Goal: Task Accomplishment & Management: Complete application form

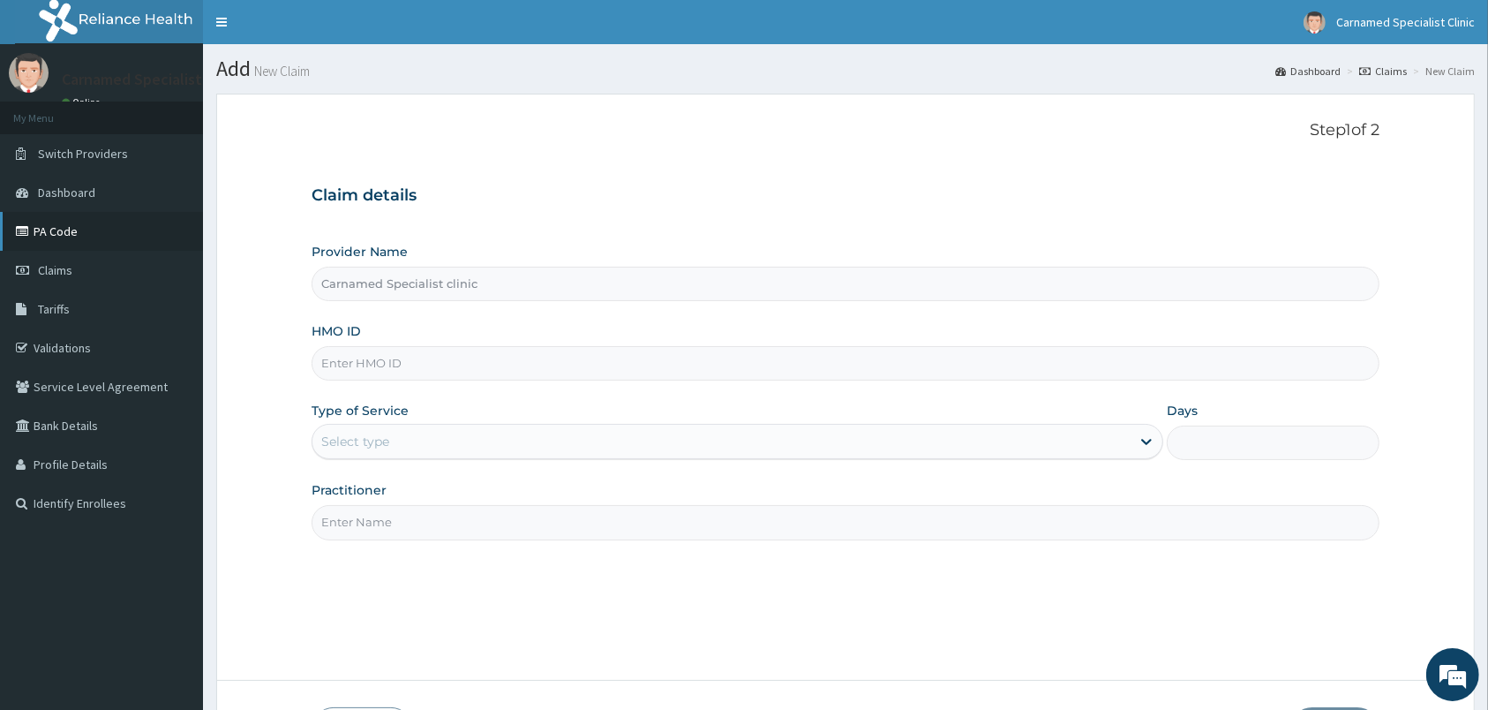
click at [84, 237] on link "PA Code" at bounding box center [101, 231] width 203 height 39
type input "Carnamed Specialist clinic"
click at [555, 364] on input "HMO ID" at bounding box center [846, 363] width 1068 height 34
paste input "(DDZ/10015/B"
type input "DDZ/10015/B"
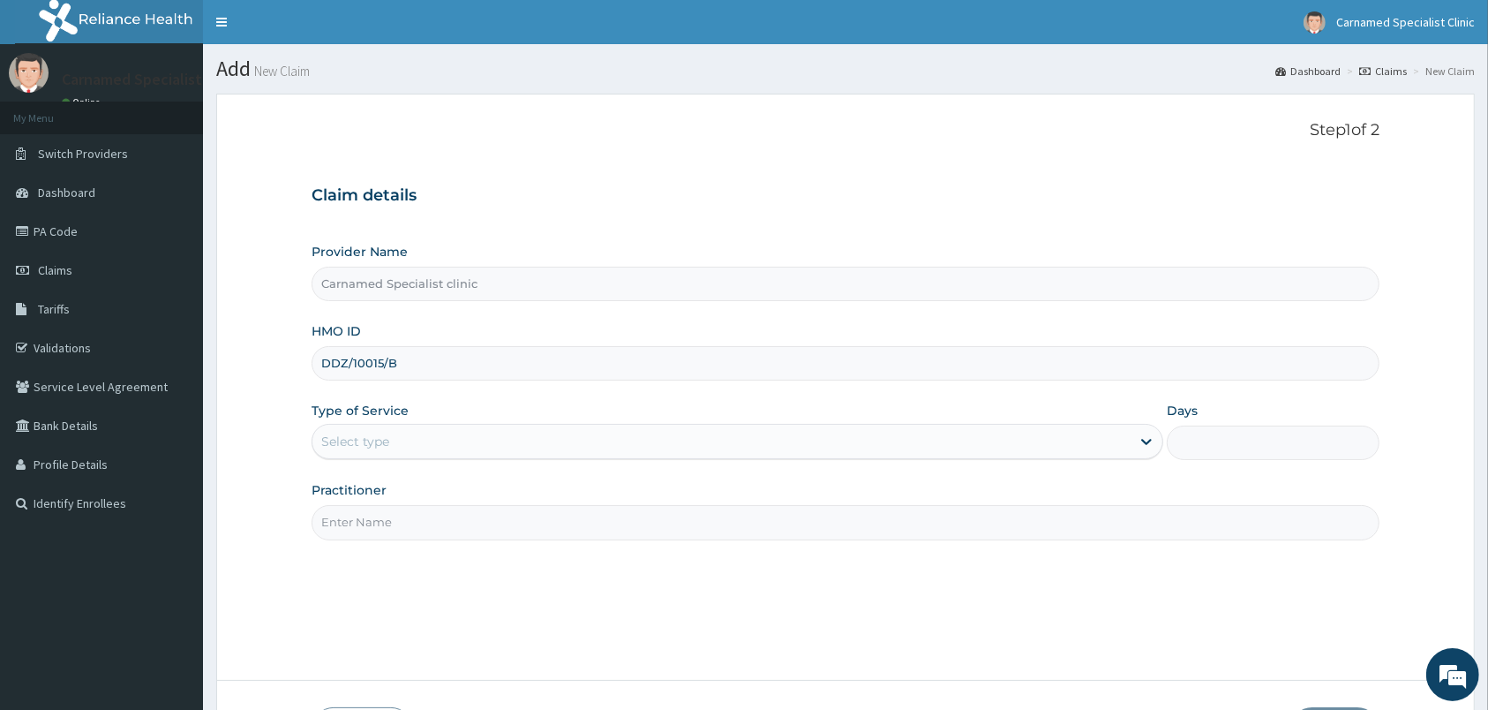
click at [432, 440] on div "Select type" at bounding box center [721, 441] width 818 height 28
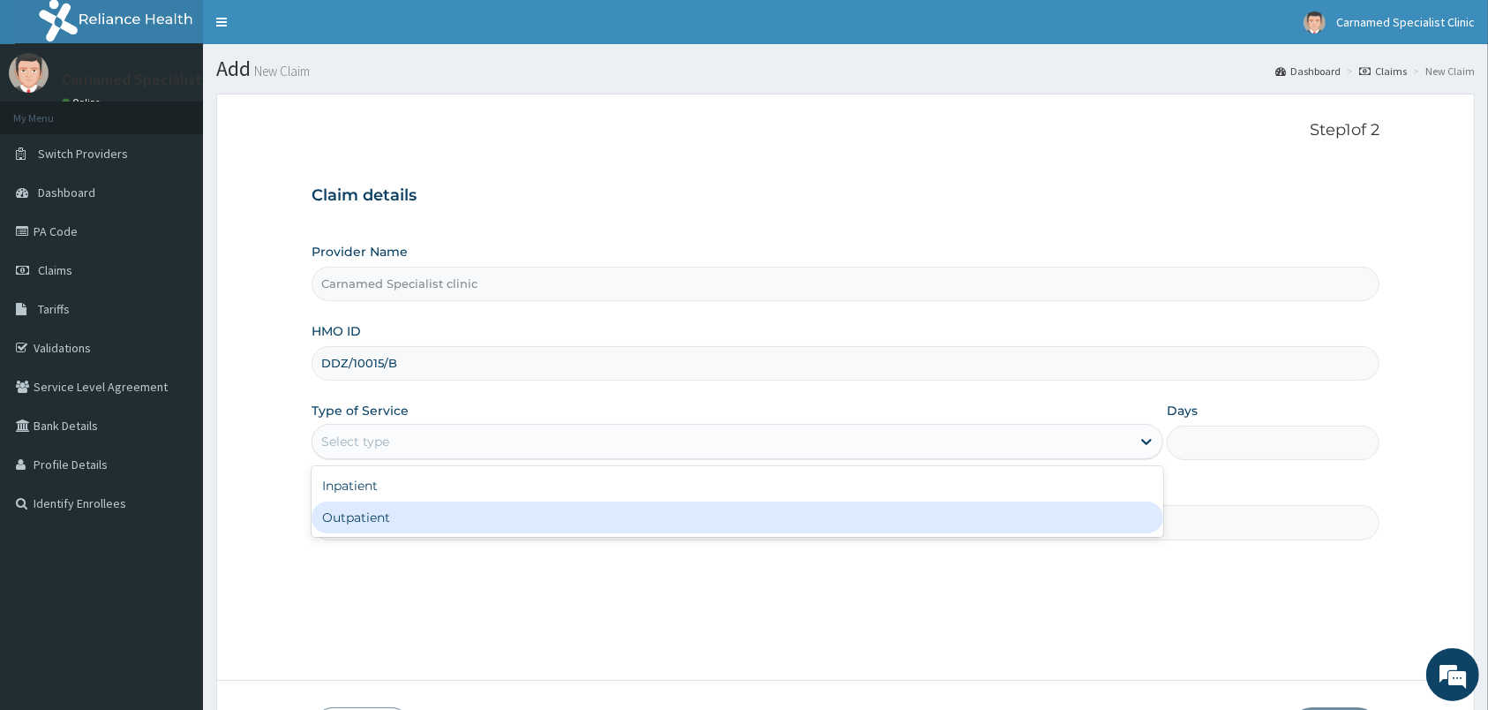
click at [398, 528] on div "Outpatient" at bounding box center [738, 517] width 852 height 32
type input "1"
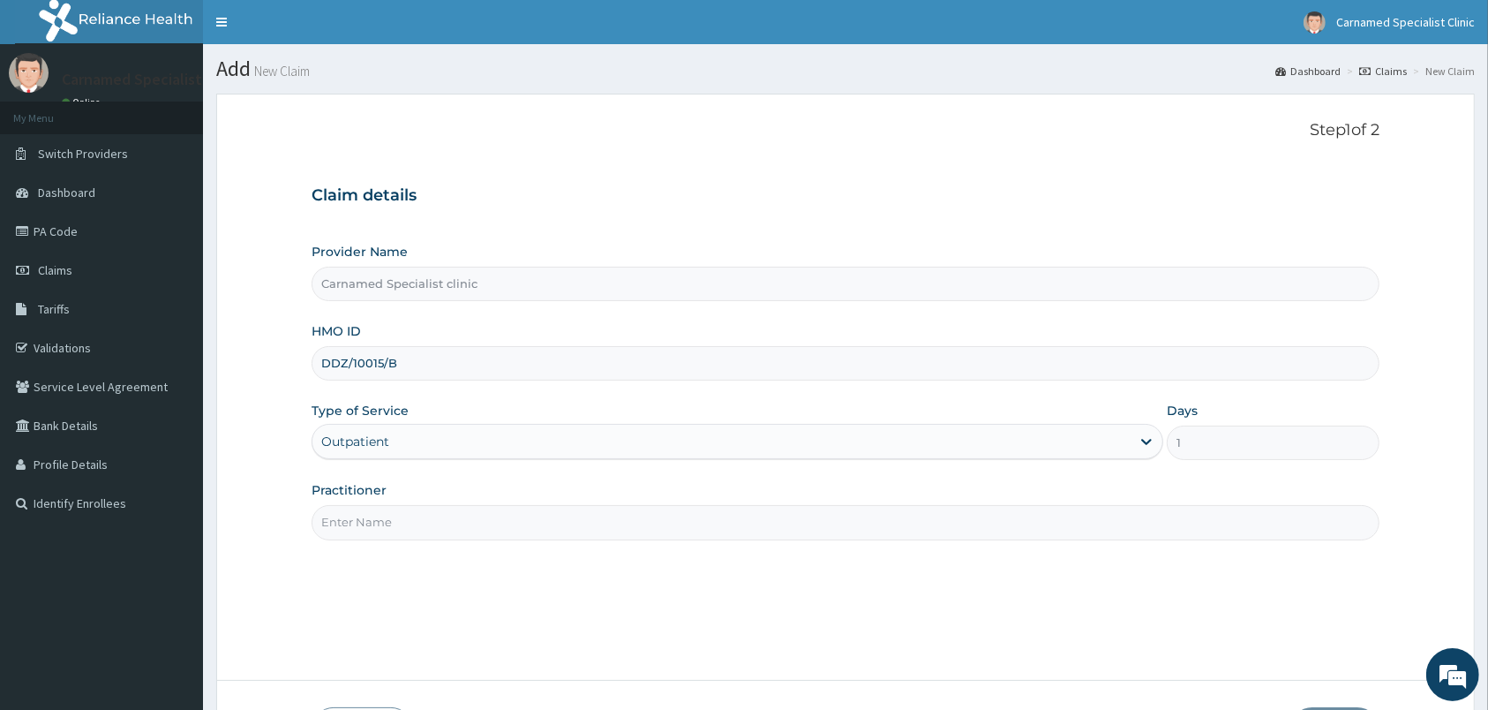
click at [409, 525] on input "Practitioner" at bounding box center [846, 522] width 1068 height 34
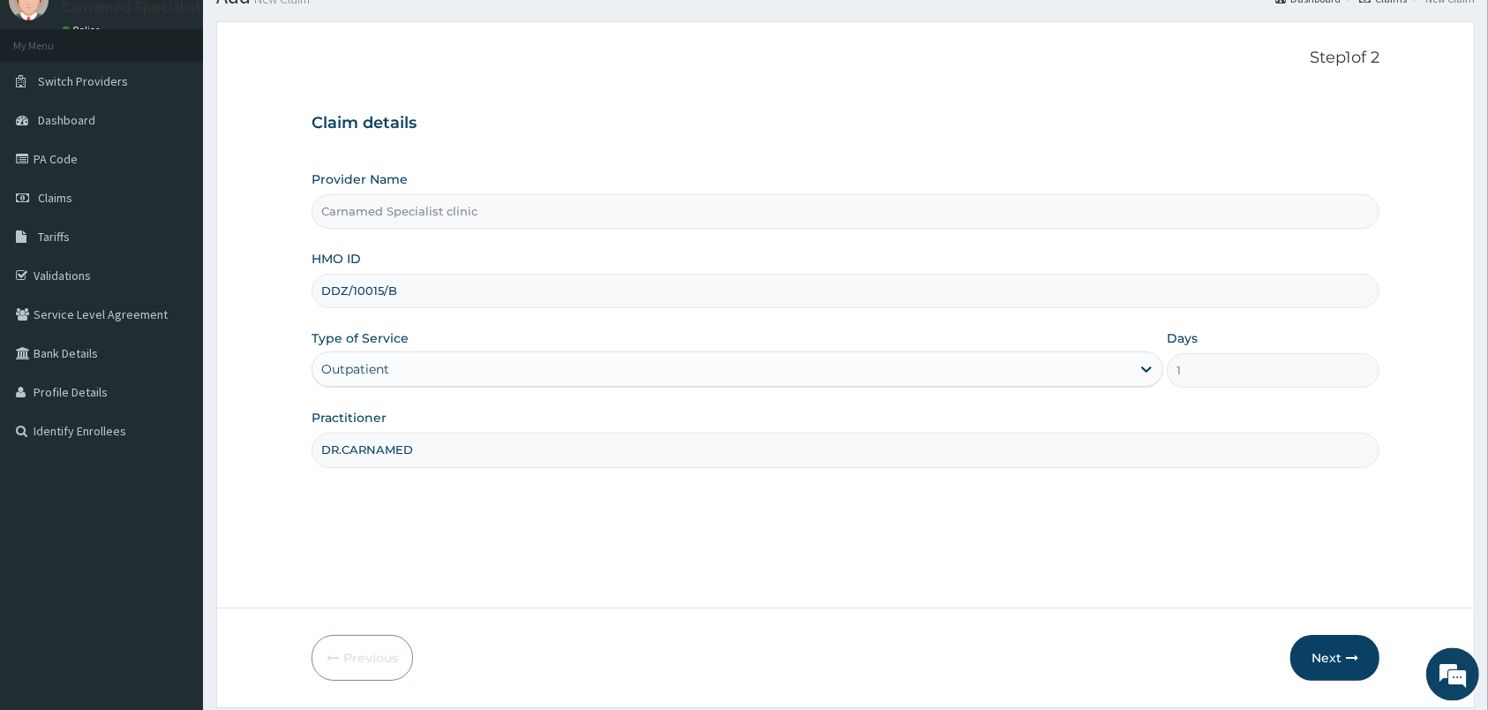
scroll to position [130, 0]
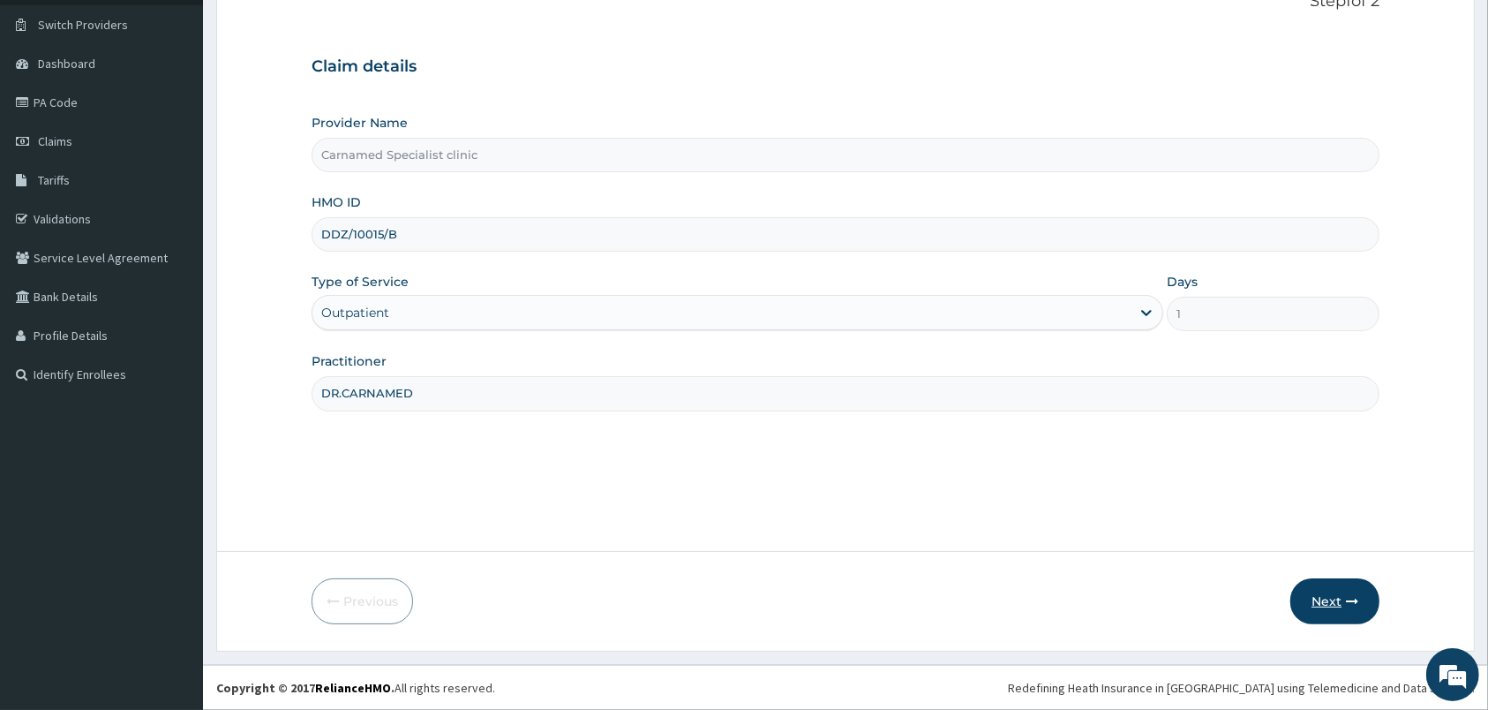
type input "DR.CARNAMED"
click at [1320, 585] on button "Next" at bounding box center [1334, 601] width 89 height 46
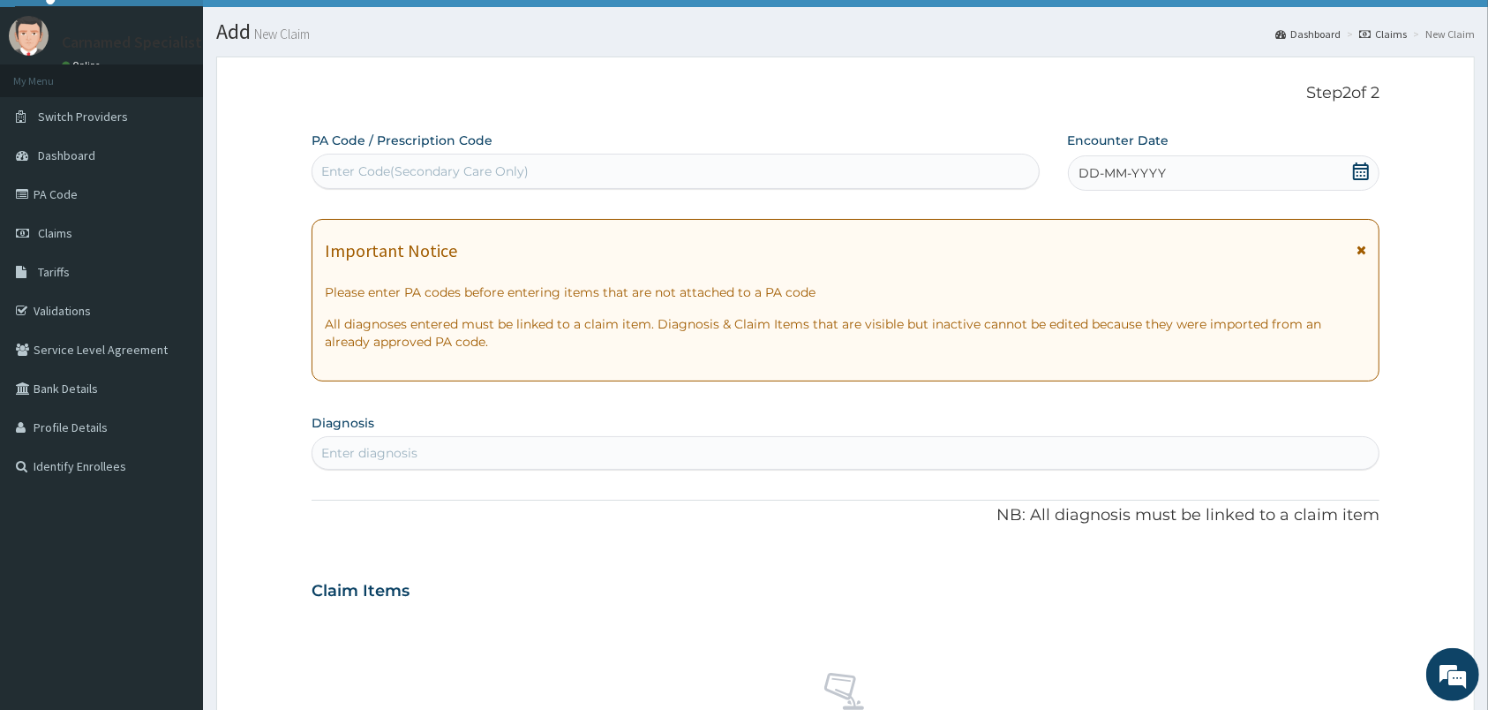
scroll to position [0, 0]
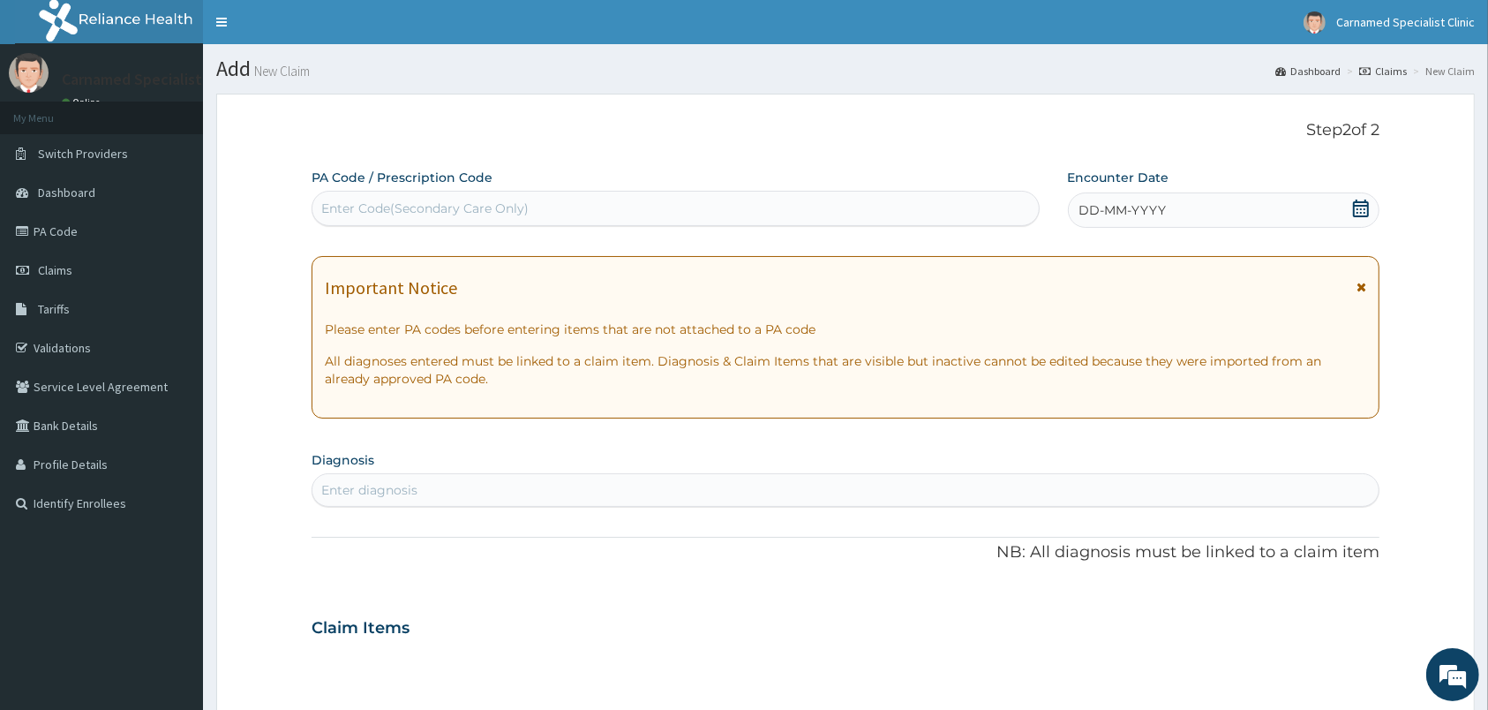
click at [1360, 208] on icon at bounding box center [1361, 208] width 18 height 18
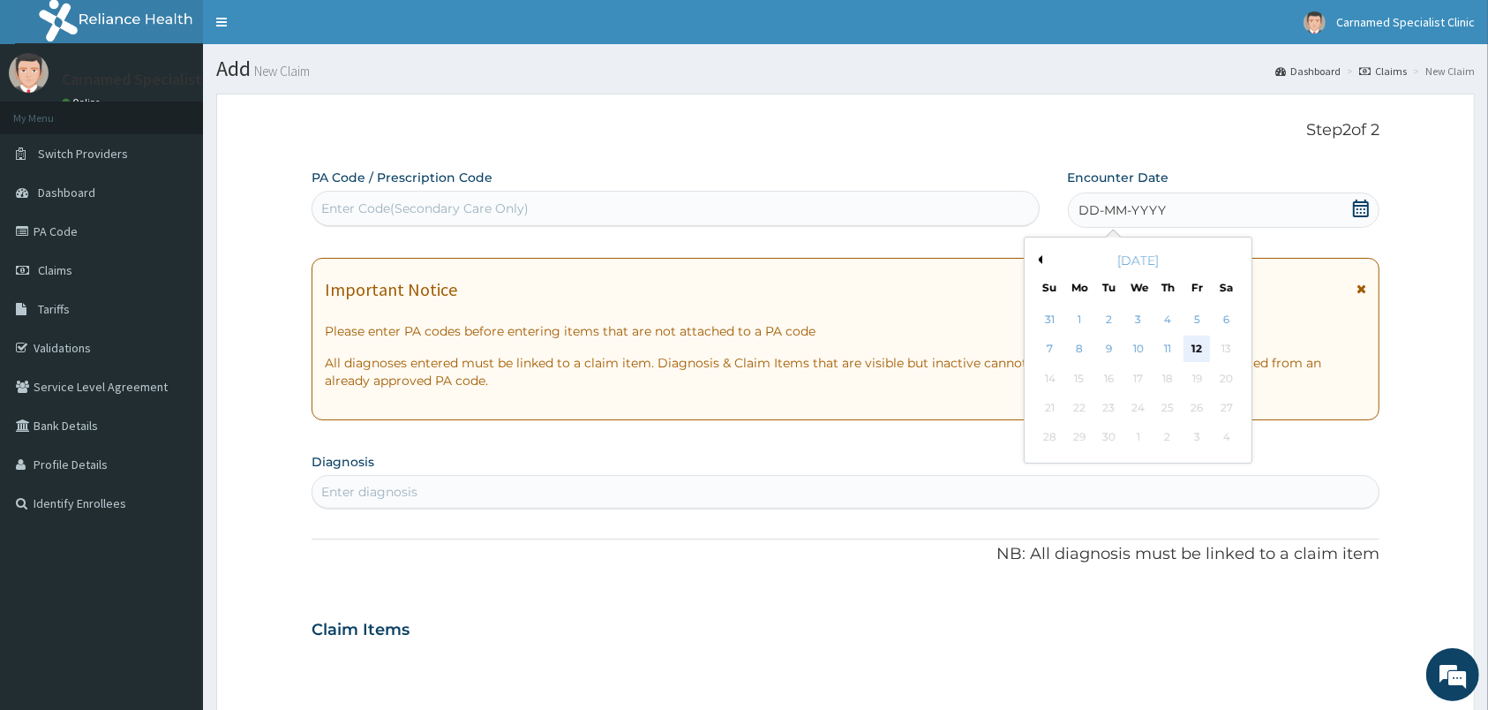
click at [1195, 347] on div "12" at bounding box center [1196, 349] width 26 height 26
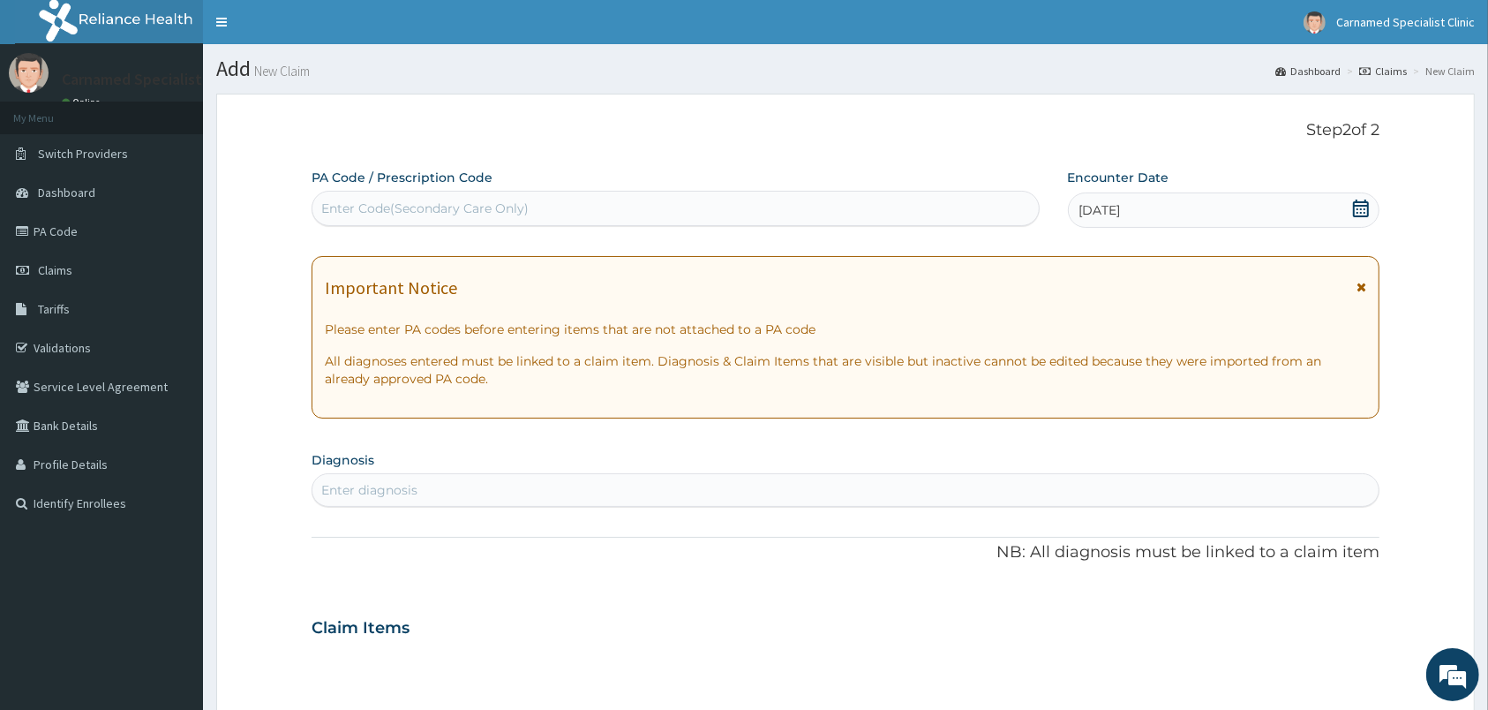
click at [936, 493] on div "Enter diagnosis" at bounding box center [845, 490] width 1066 height 28
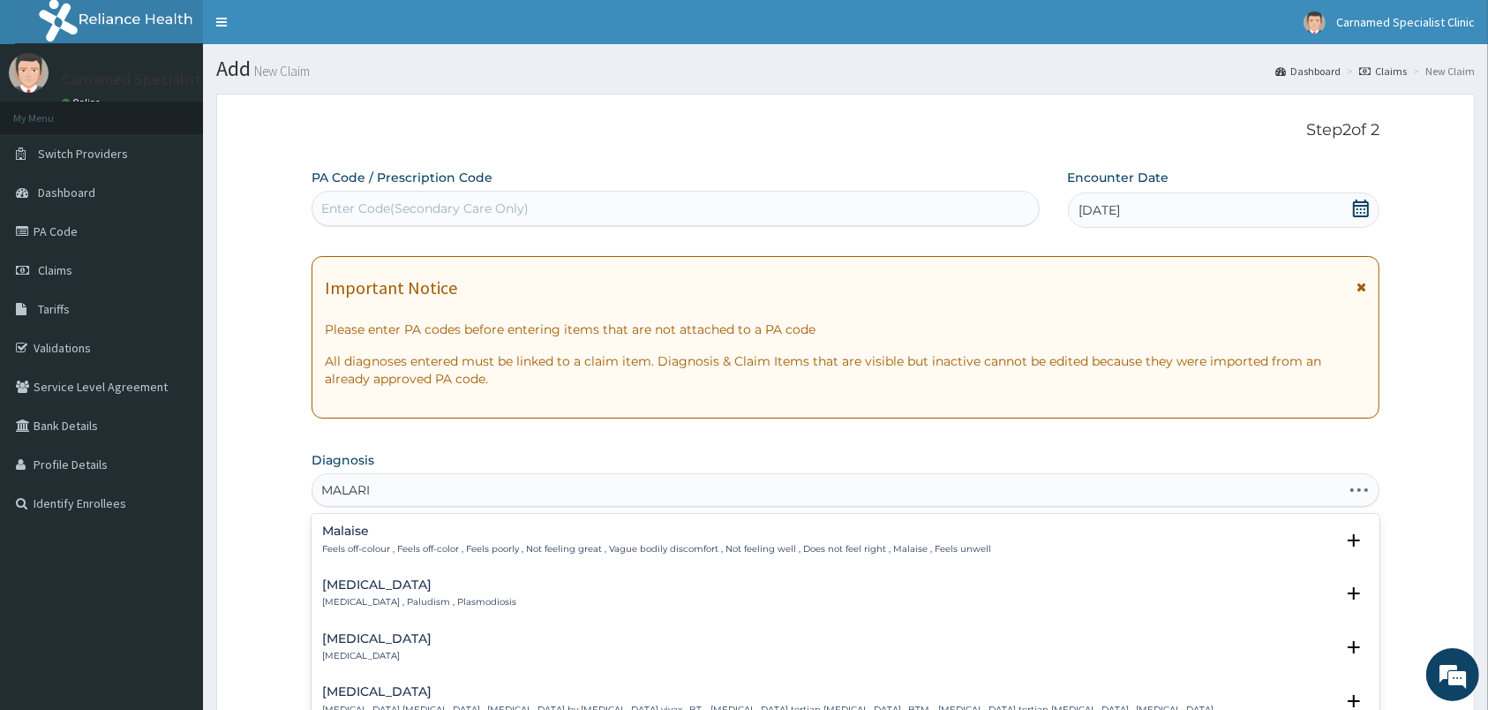
type input "[MEDICAL_DATA]"
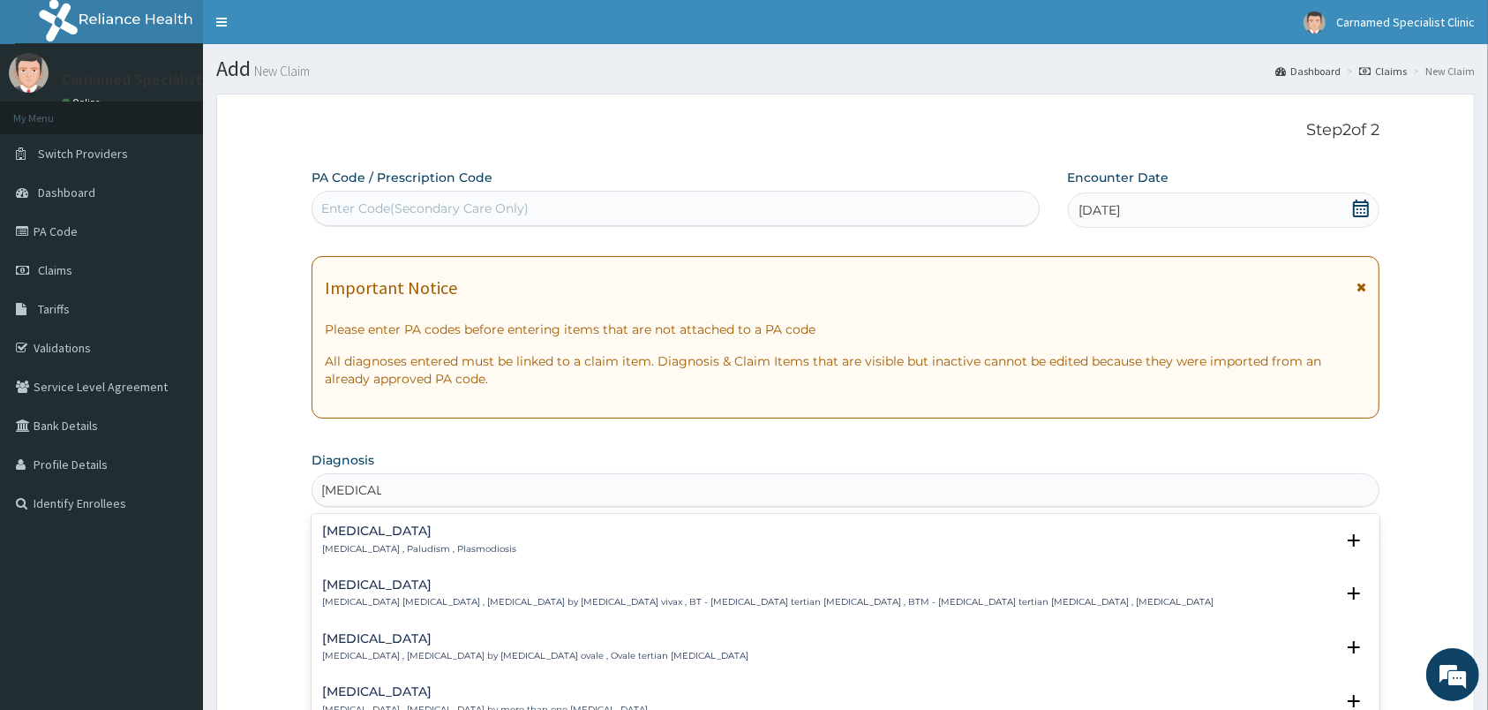
click at [384, 546] on p "[MEDICAL_DATA] , Paludism , Plasmodiosis" at bounding box center [419, 549] width 194 height 12
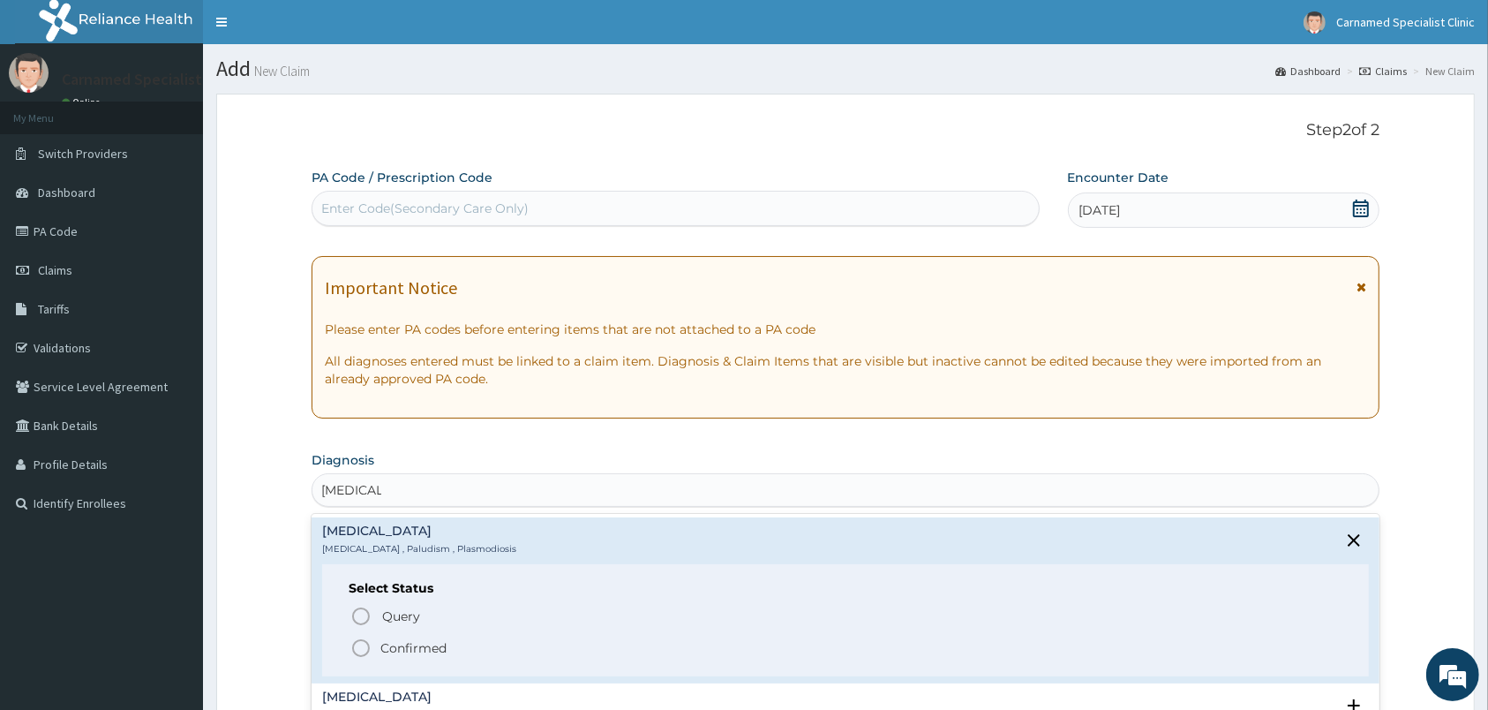
click at [360, 638] on icon "status option filled" at bounding box center [360, 647] width 21 height 21
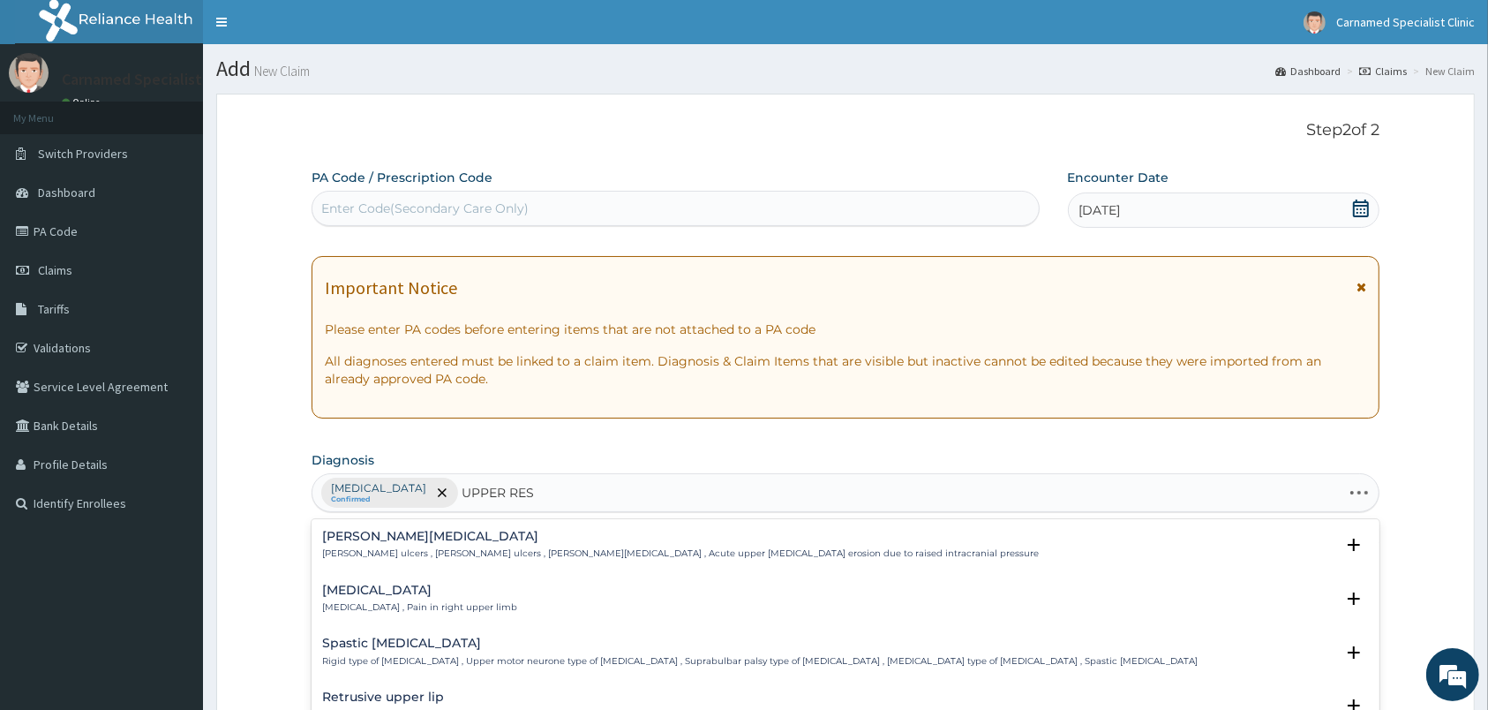
type input "UPPER RESP"
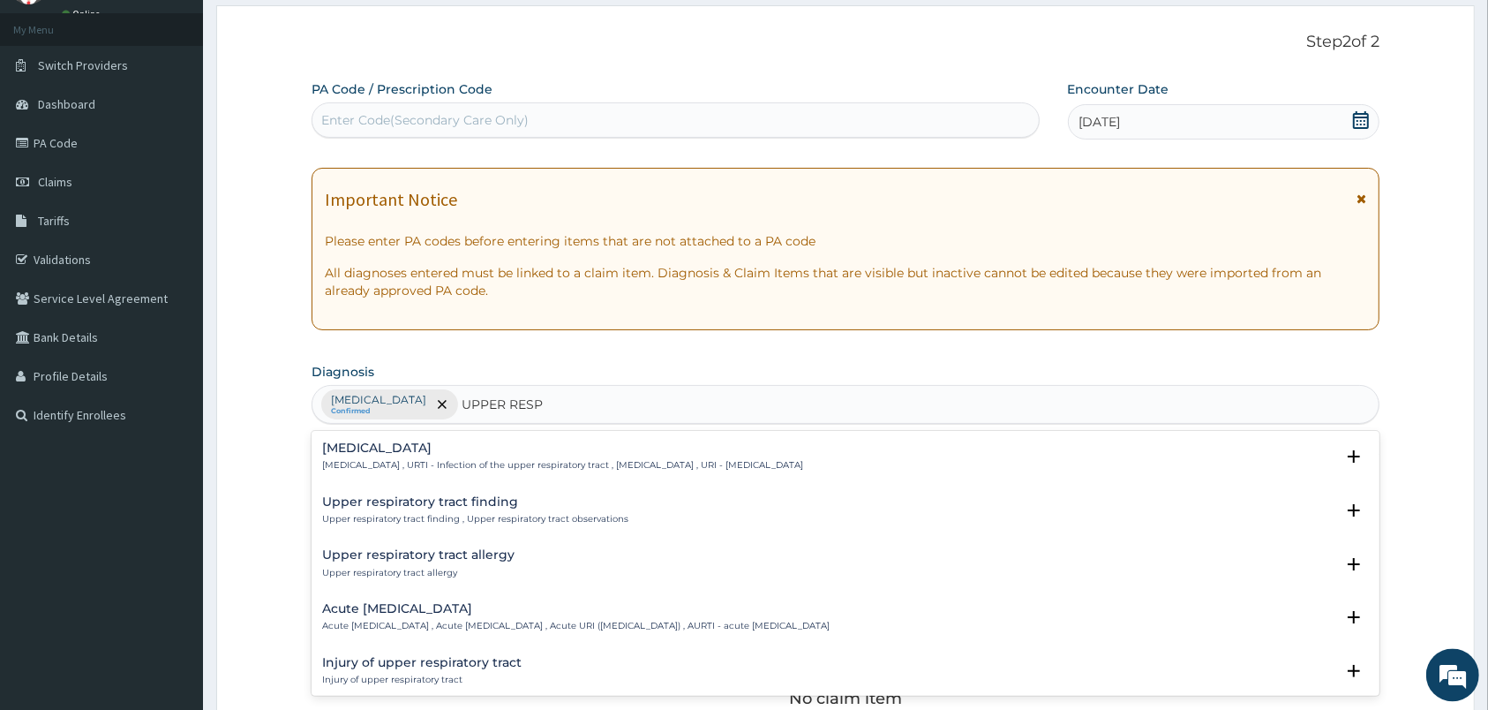
scroll to position [93, 0]
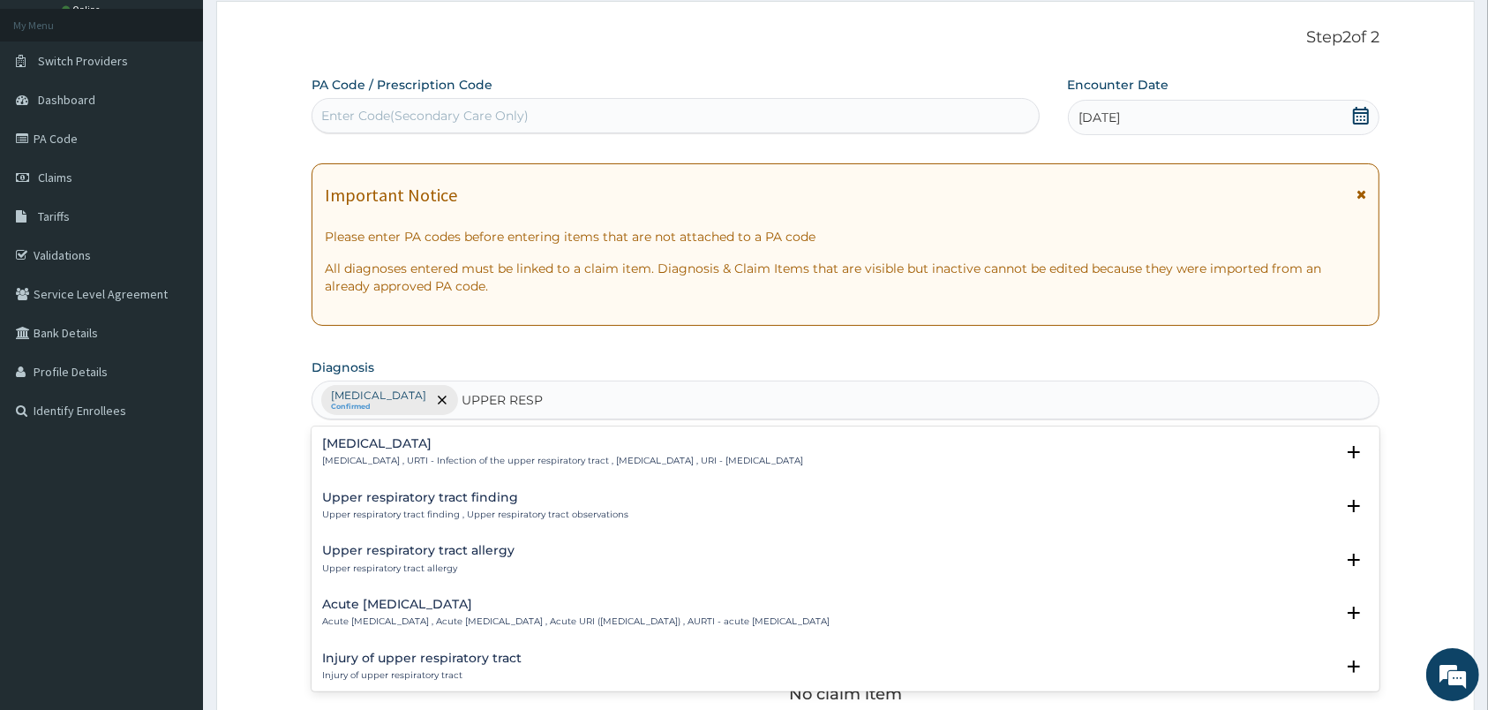
click at [369, 472] on div "Upper respiratory infection Upper respiratory infection , URTI - Infection of t…" at bounding box center [845, 457] width 1047 height 40
click at [372, 462] on p "Upper respiratory infection , URTI - Infection of the upper respiratory tract ,…" at bounding box center [562, 461] width 481 height 12
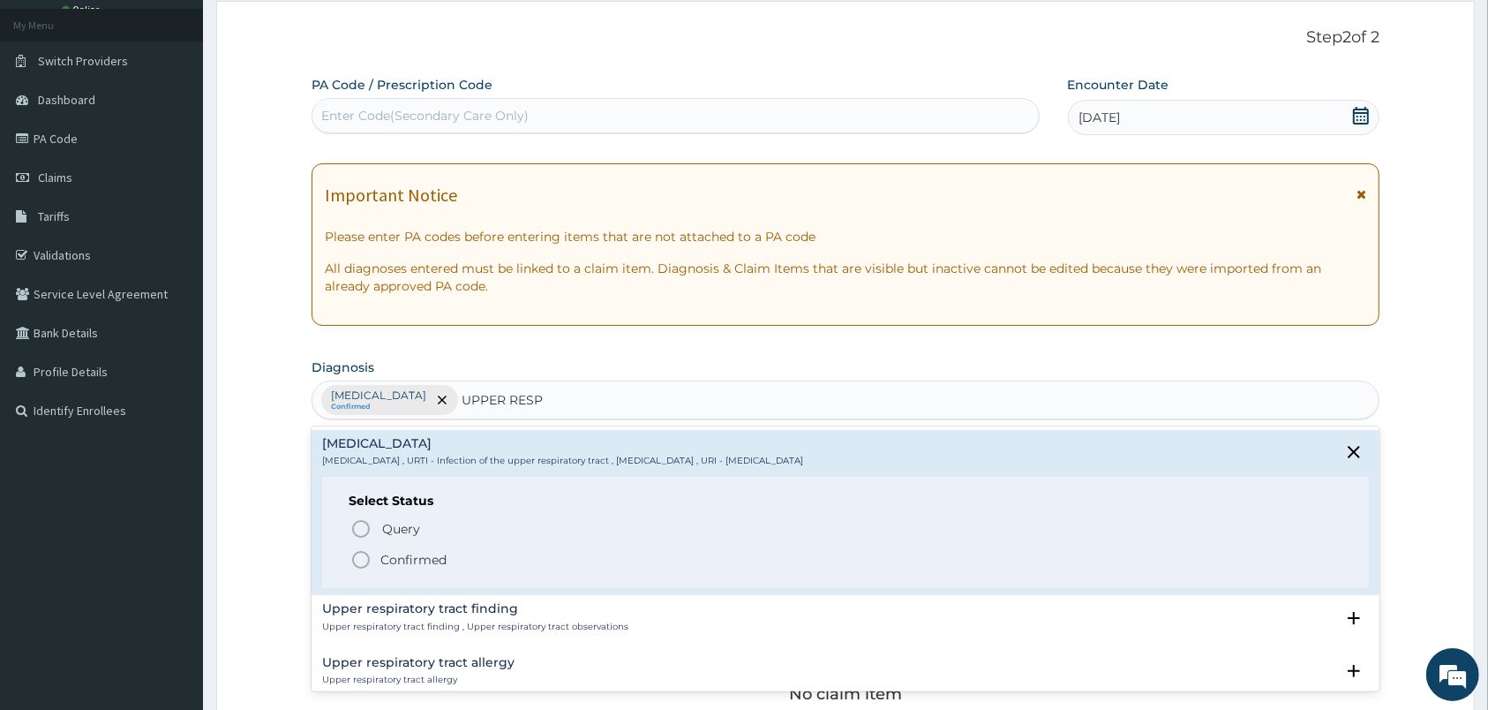
drag, startPoint x: 356, startPoint y: 560, endPoint x: 392, endPoint y: 541, distance: 40.7
click at [360, 559] on icon "status option filled" at bounding box center [360, 559] width 21 height 21
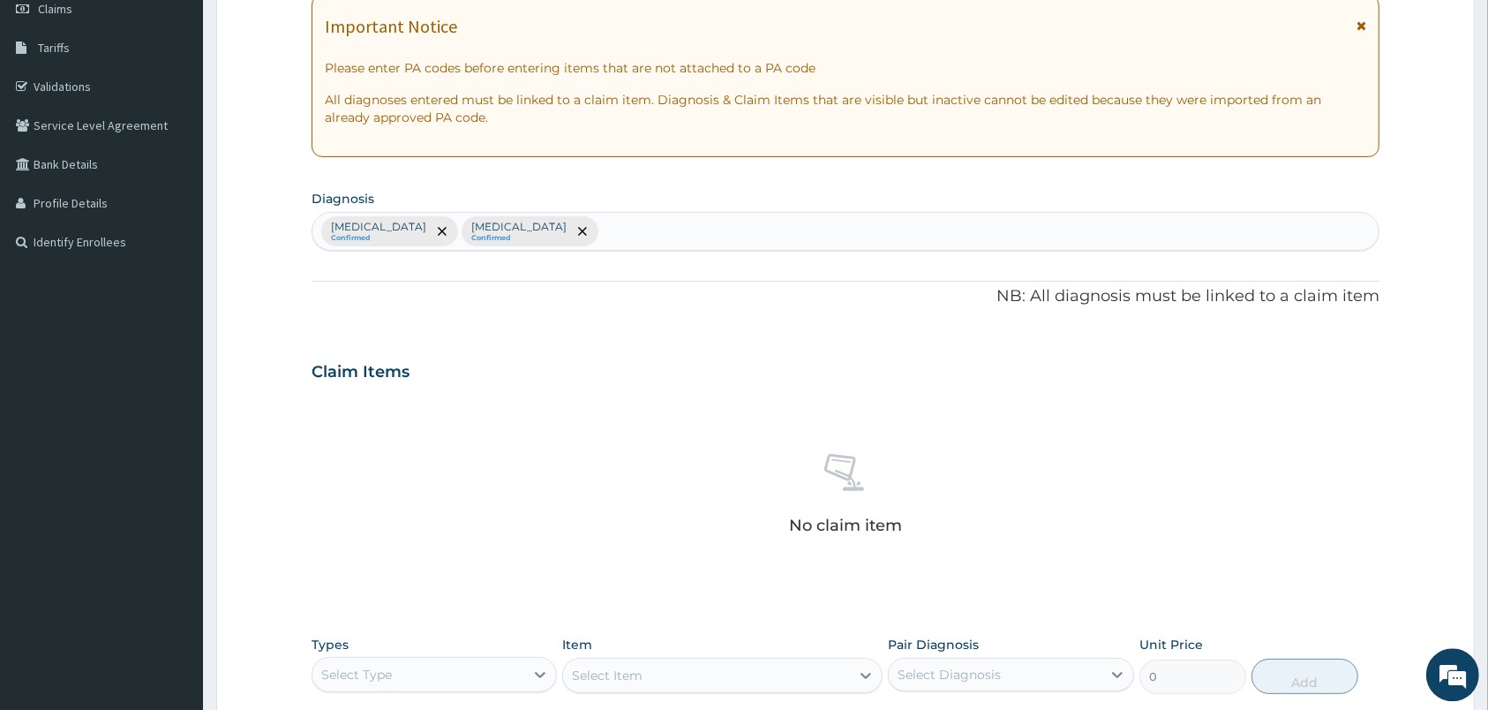
scroll to position [463, 0]
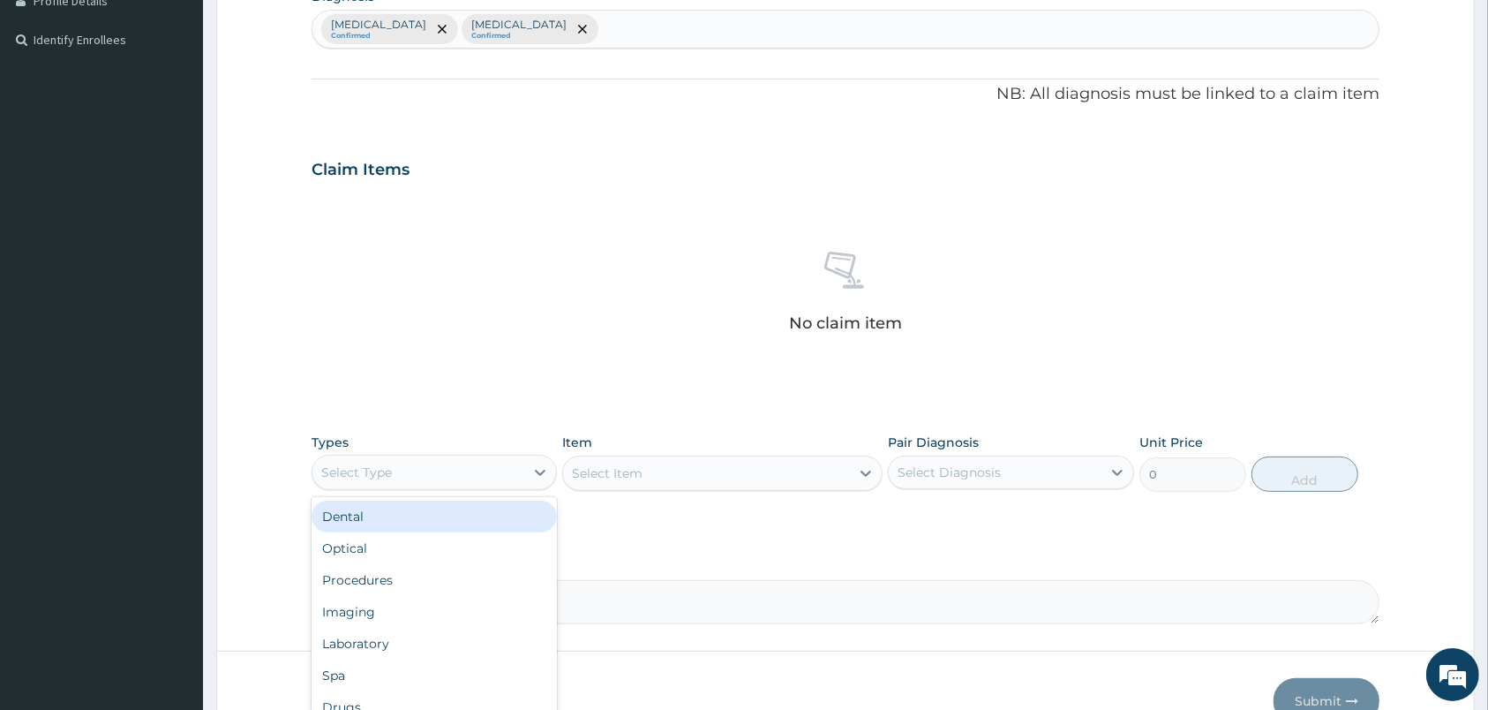
click at [510, 473] on div "Select Type" at bounding box center [418, 472] width 212 height 28
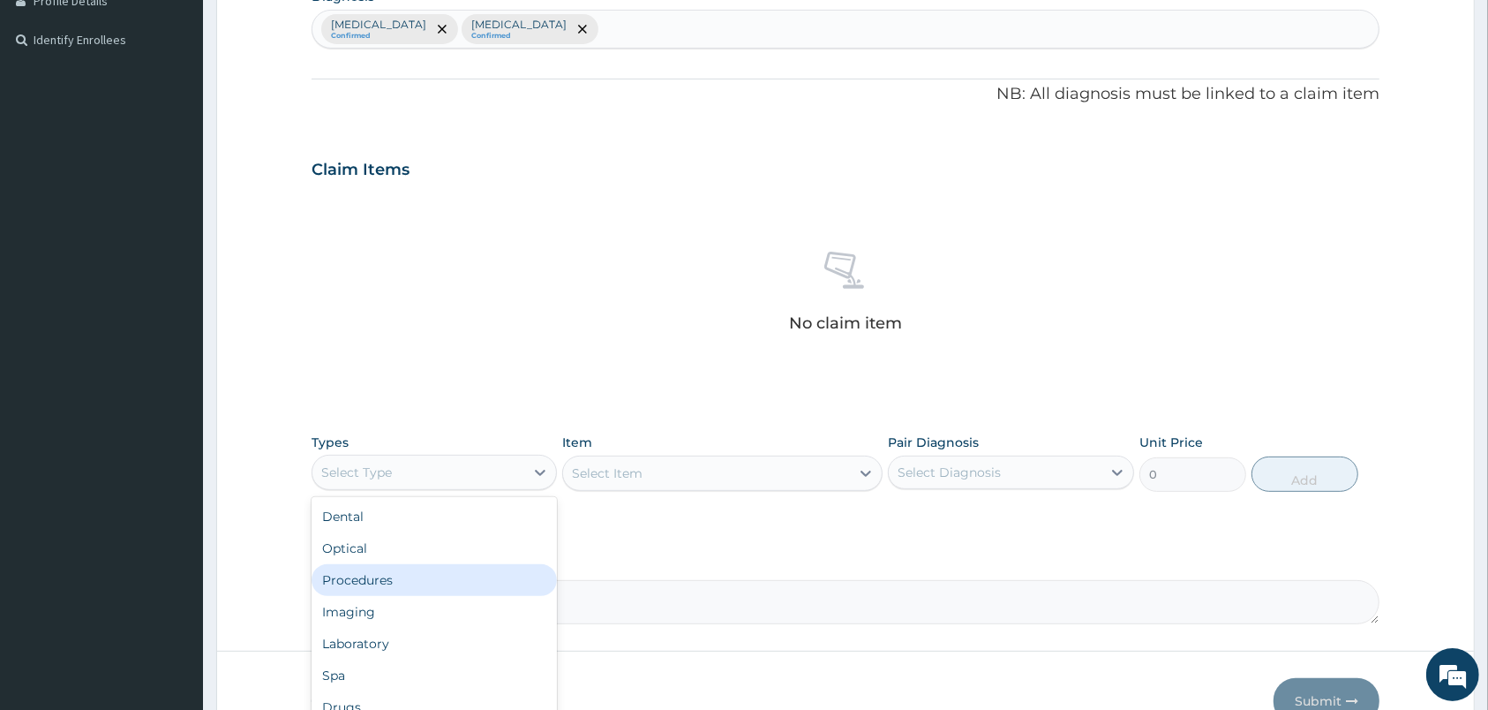
drag, startPoint x: 383, startPoint y: 566, endPoint x: 401, endPoint y: 552, distance: 22.1
click at [387, 564] on div "Dental Optical Procedures Imaging Laboratory Spa Drugs Immunizations Others Gym" at bounding box center [434, 629] width 245 height 265
click at [400, 570] on div "Procedures" at bounding box center [434, 580] width 245 height 32
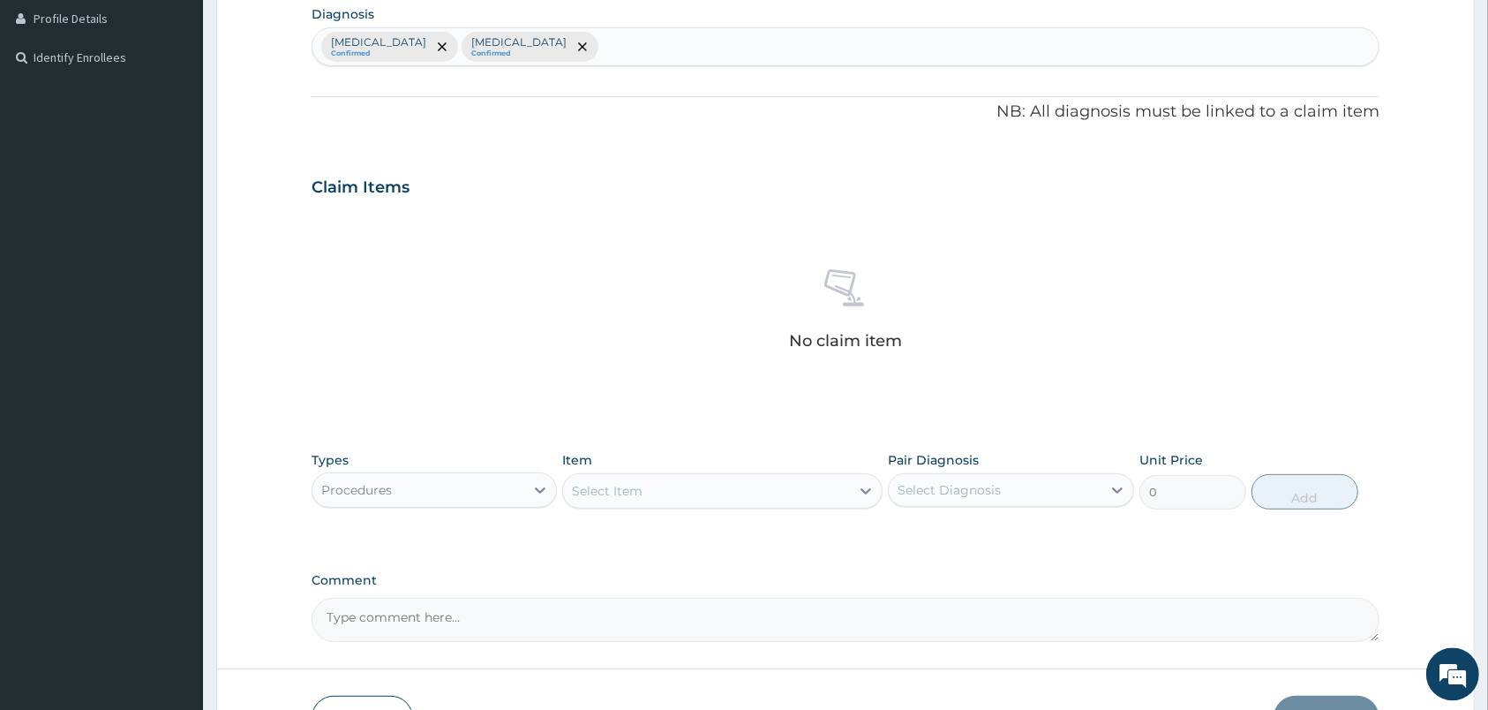
scroll to position [565, 0]
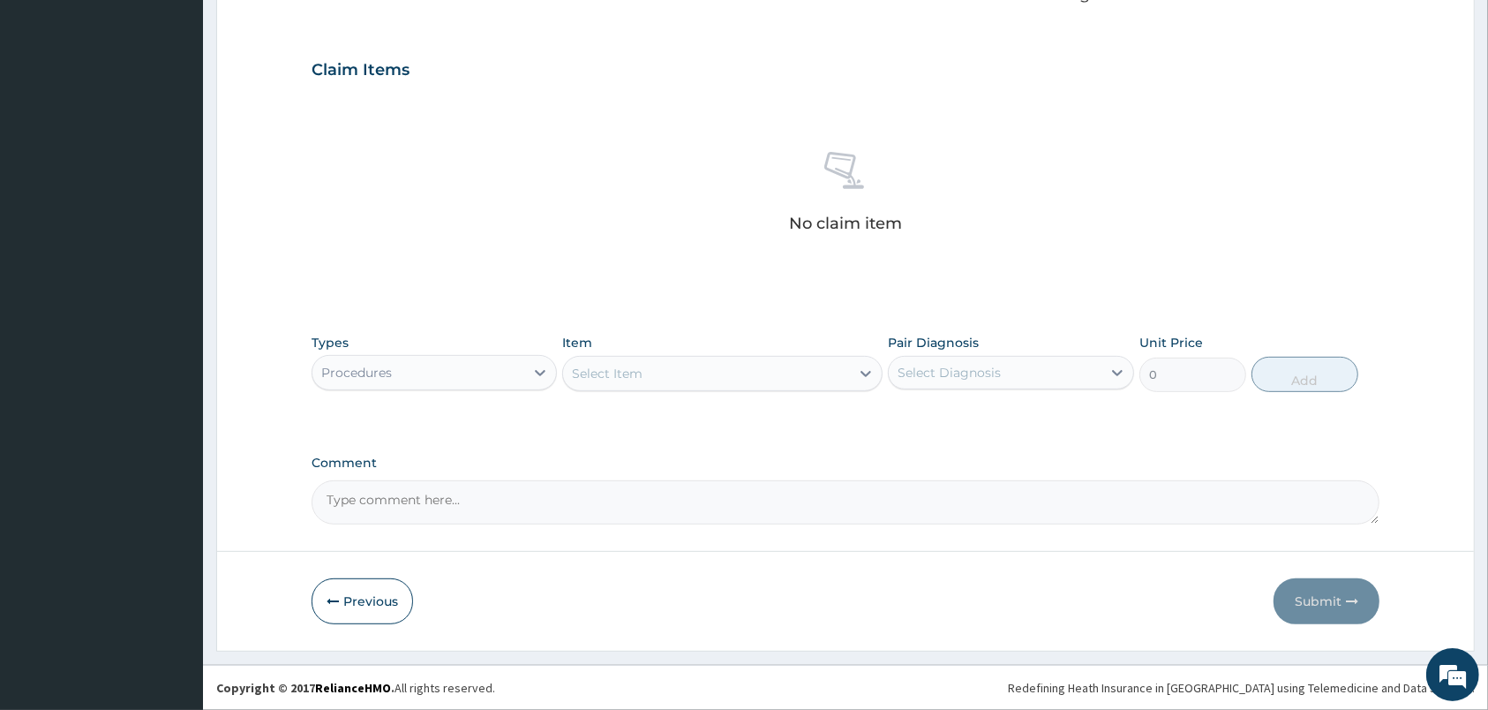
click at [811, 373] on div "Select Item" at bounding box center [706, 373] width 287 height 28
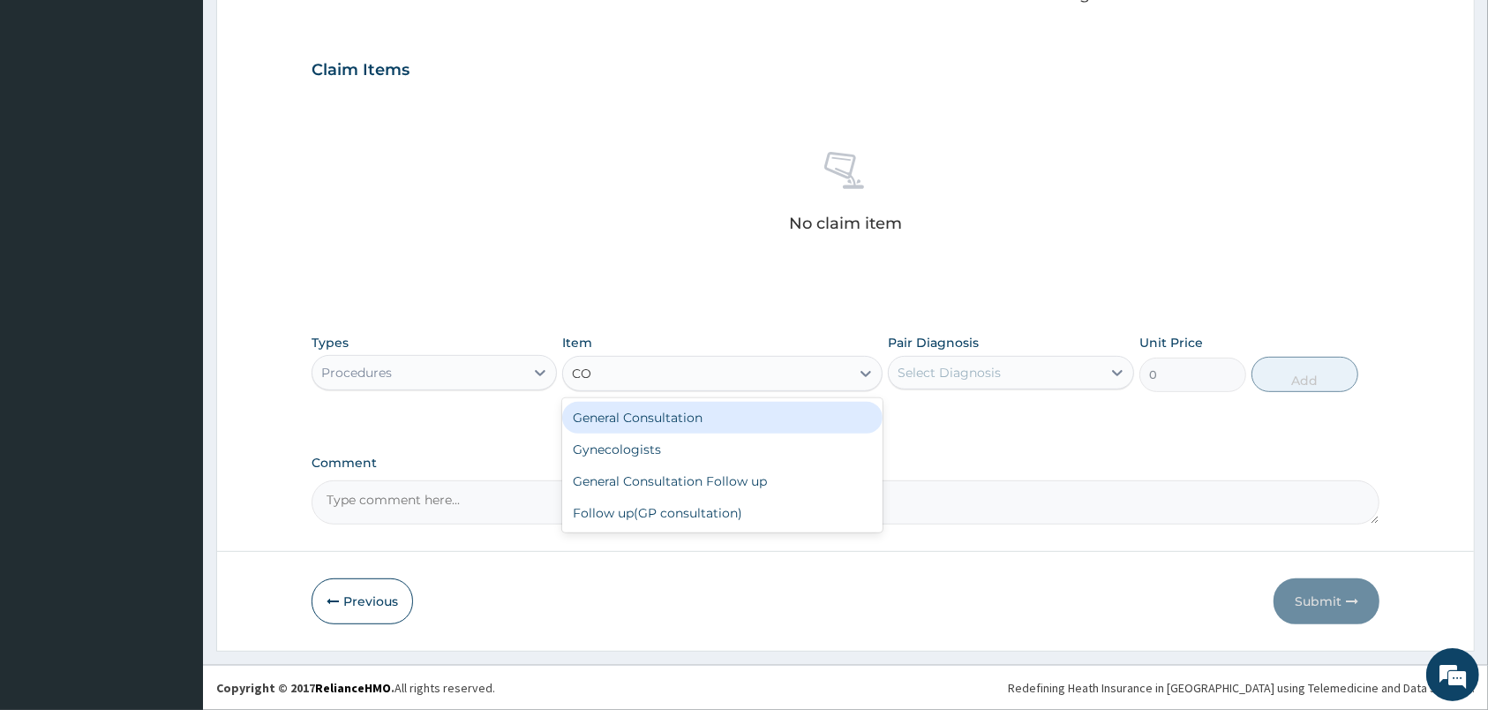
type input "CON"
click at [689, 405] on div "General Consultation" at bounding box center [722, 418] width 320 height 32
type input "2000"
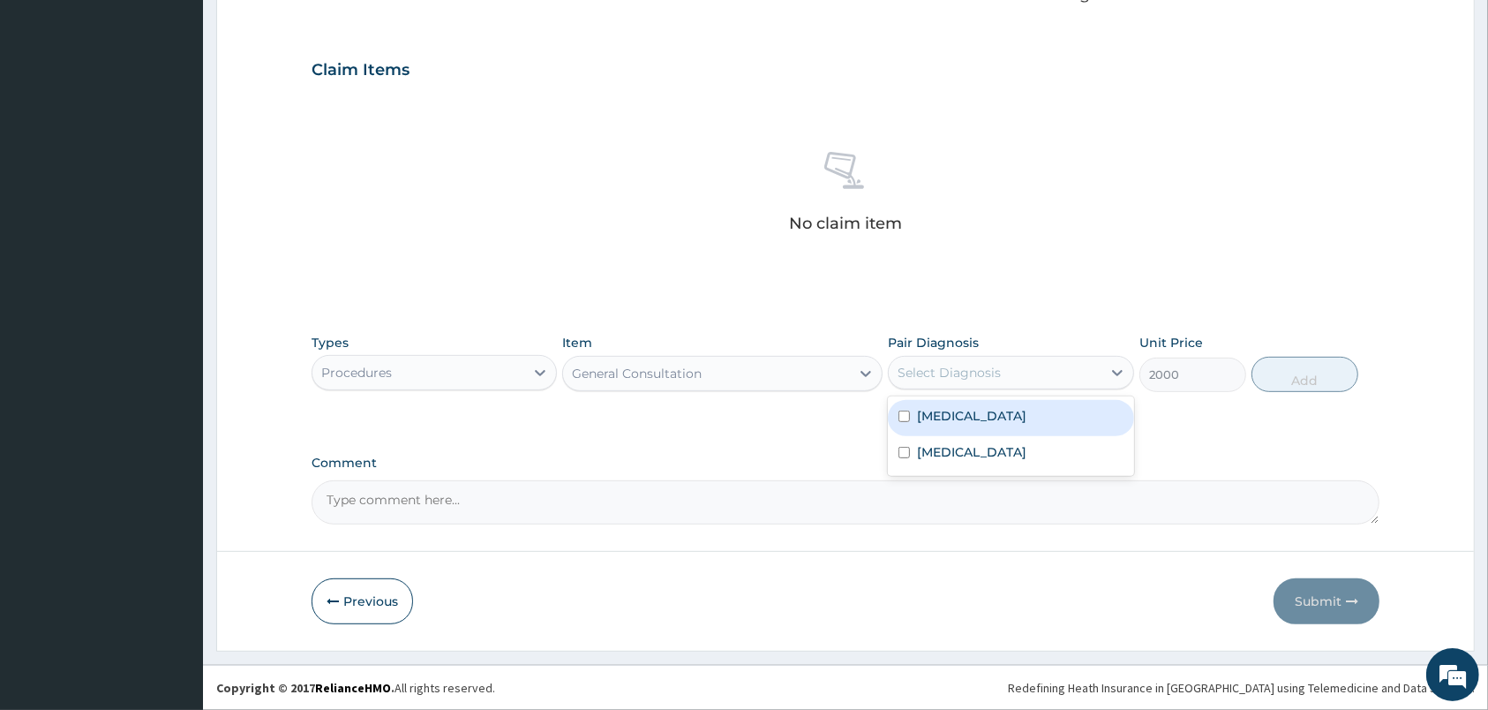
click at [1019, 385] on div "Select Diagnosis" at bounding box center [995, 372] width 212 height 28
click at [961, 417] on label "Malaria" at bounding box center [971, 416] width 109 height 18
checkbox input "true"
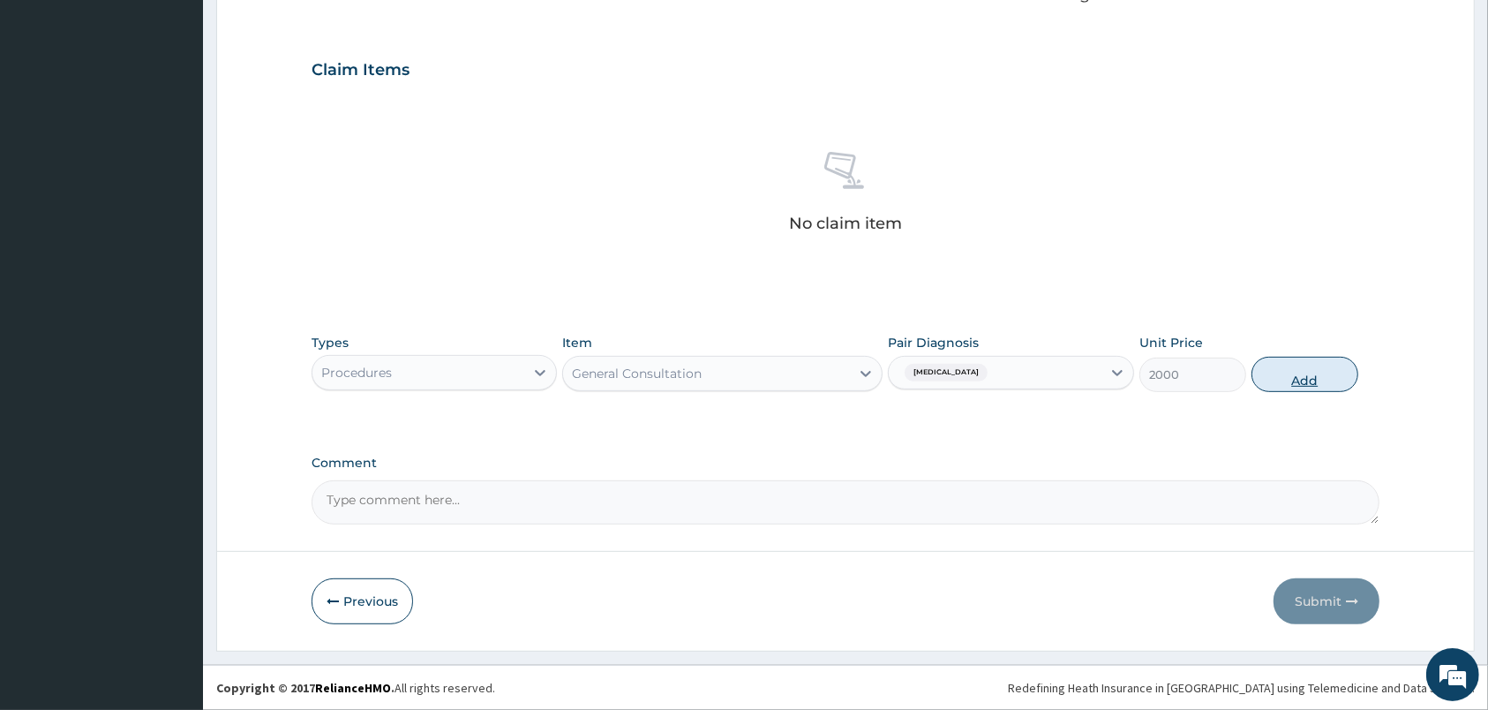
click at [1284, 378] on button "Add" at bounding box center [1304, 374] width 107 height 35
type input "0"
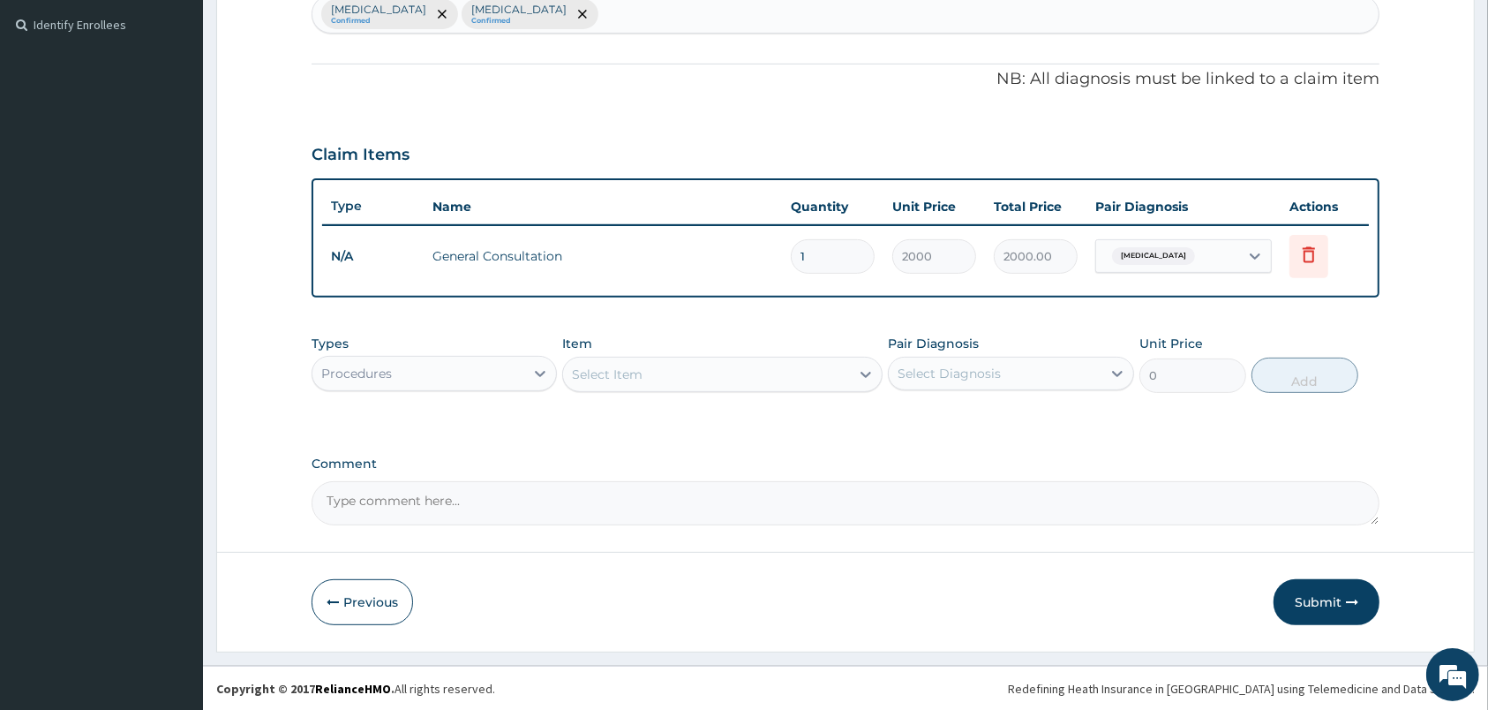
click at [499, 365] on div "Procedures" at bounding box center [418, 373] width 212 height 28
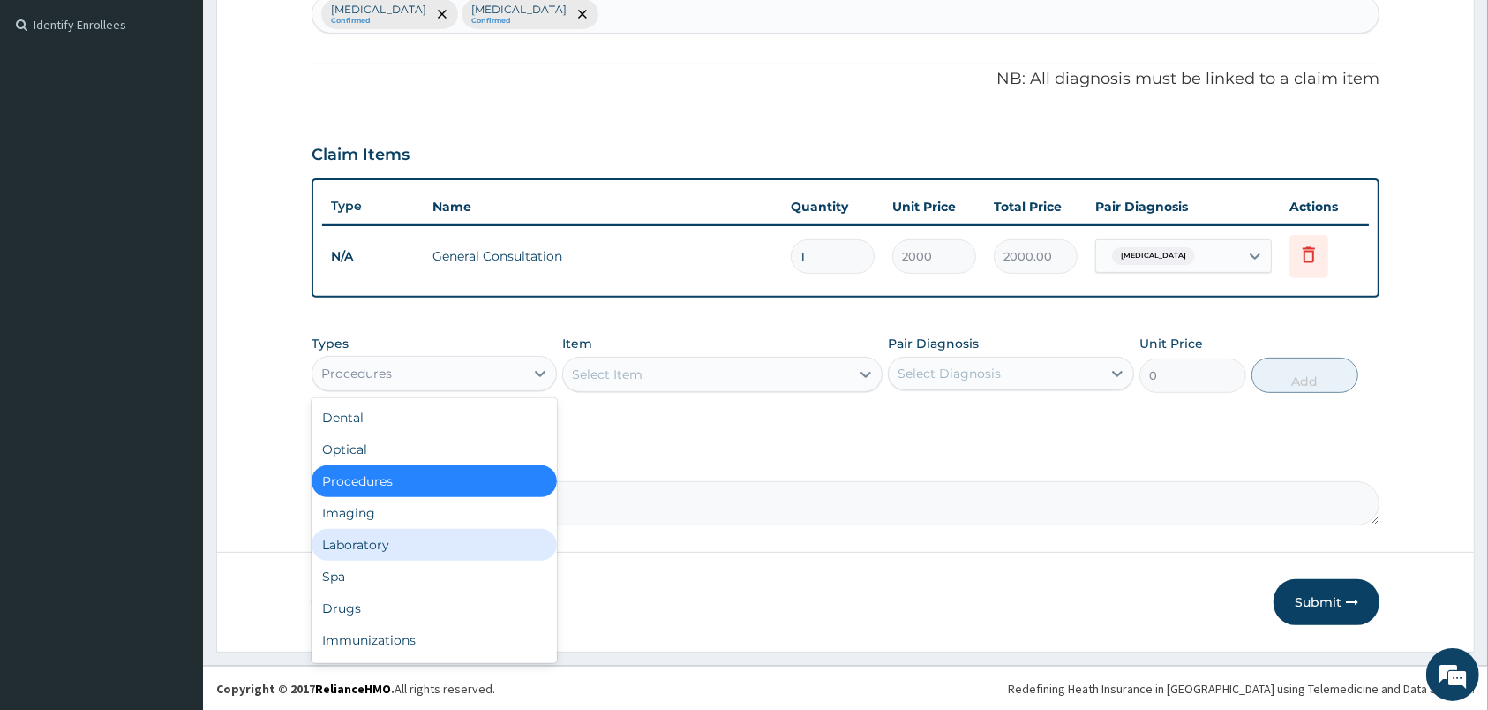
click at [389, 550] on div "Laboratory" at bounding box center [434, 545] width 245 height 32
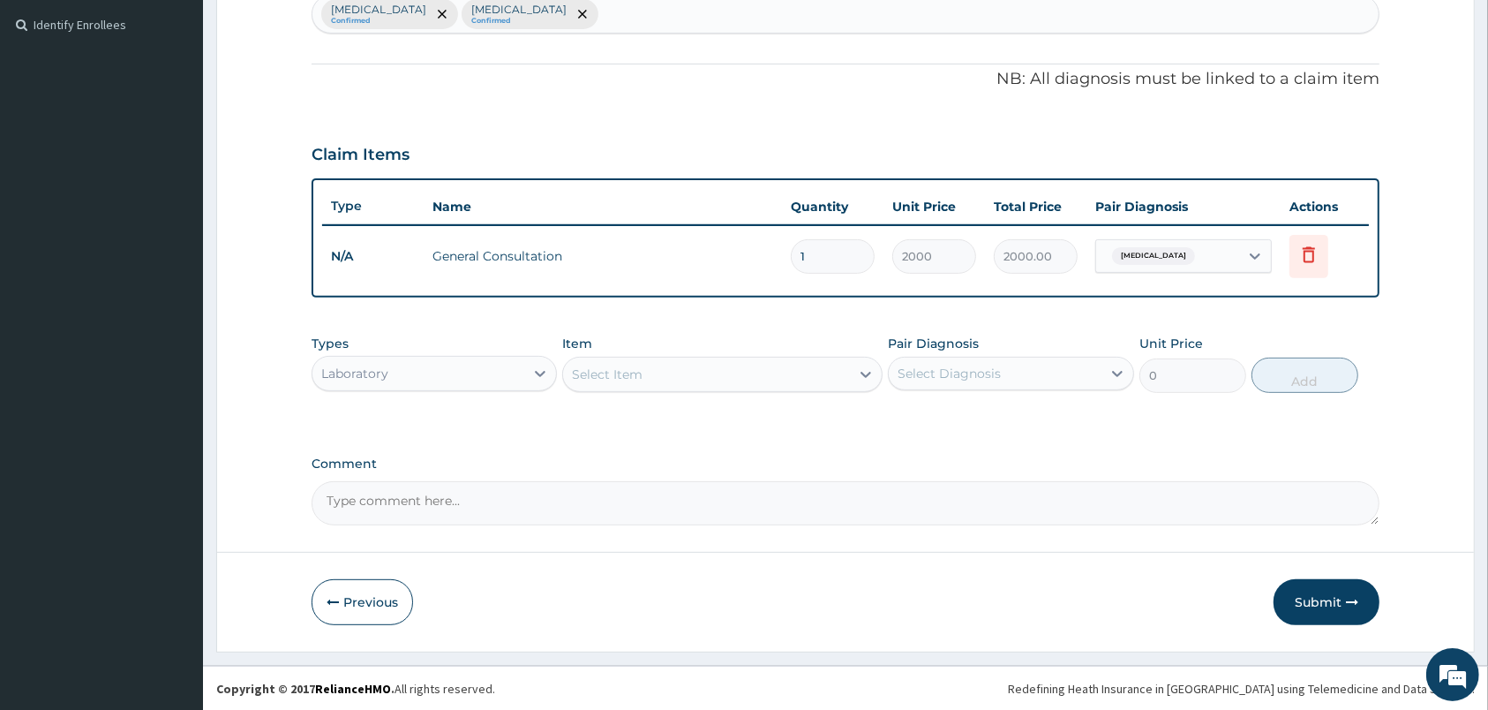
click at [785, 379] on div "Select Item" at bounding box center [706, 374] width 287 height 28
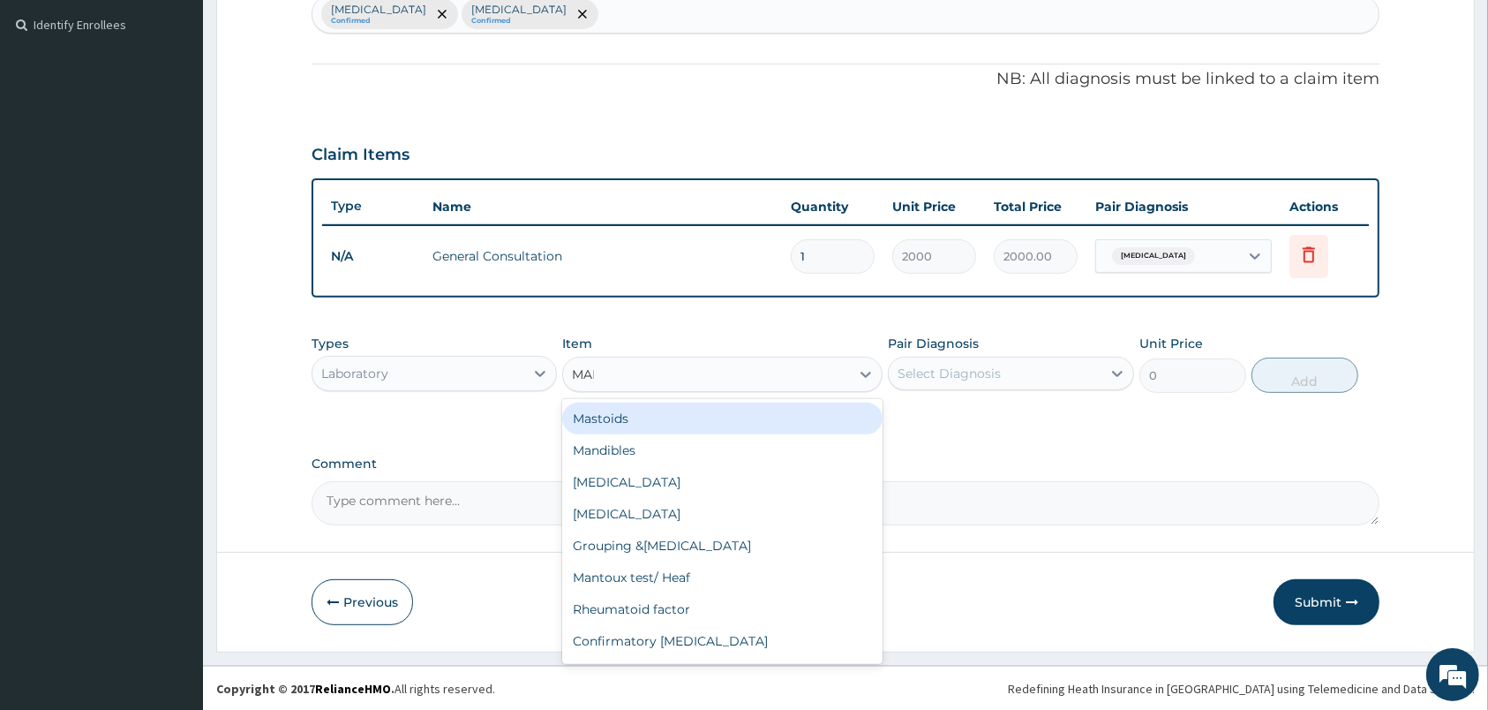
type input "MALA"
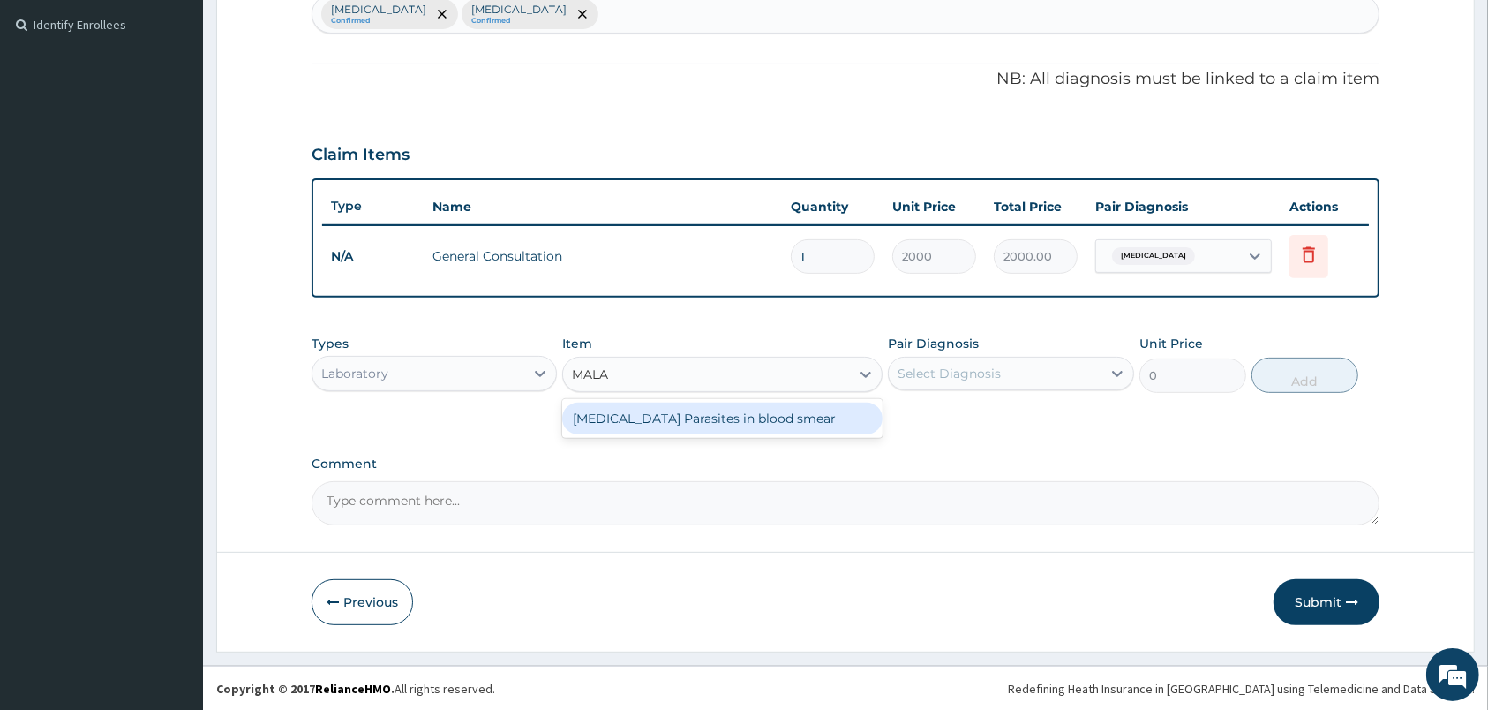
click at [738, 418] on div "Malaria Parasites in blood smear" at bounding box center [722, 418] width 320 height 32
type input "1000"
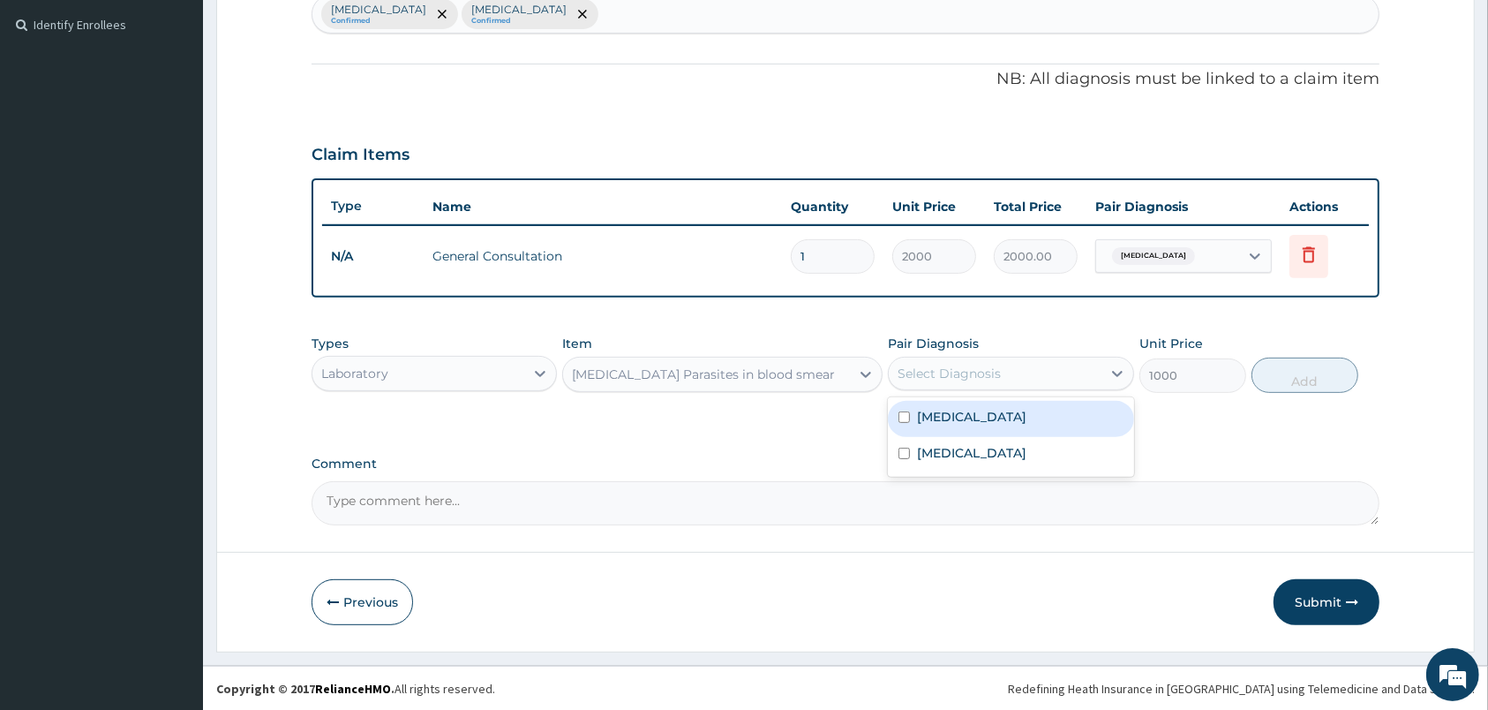
click at [935, 370] on div "Select Diagnosis" at bounding box center [949, 373] width 103 height 18
click at [939, 414] on label "Malaria" at bounding box center [971, 417] width 109 height 18
checkbox input "true"
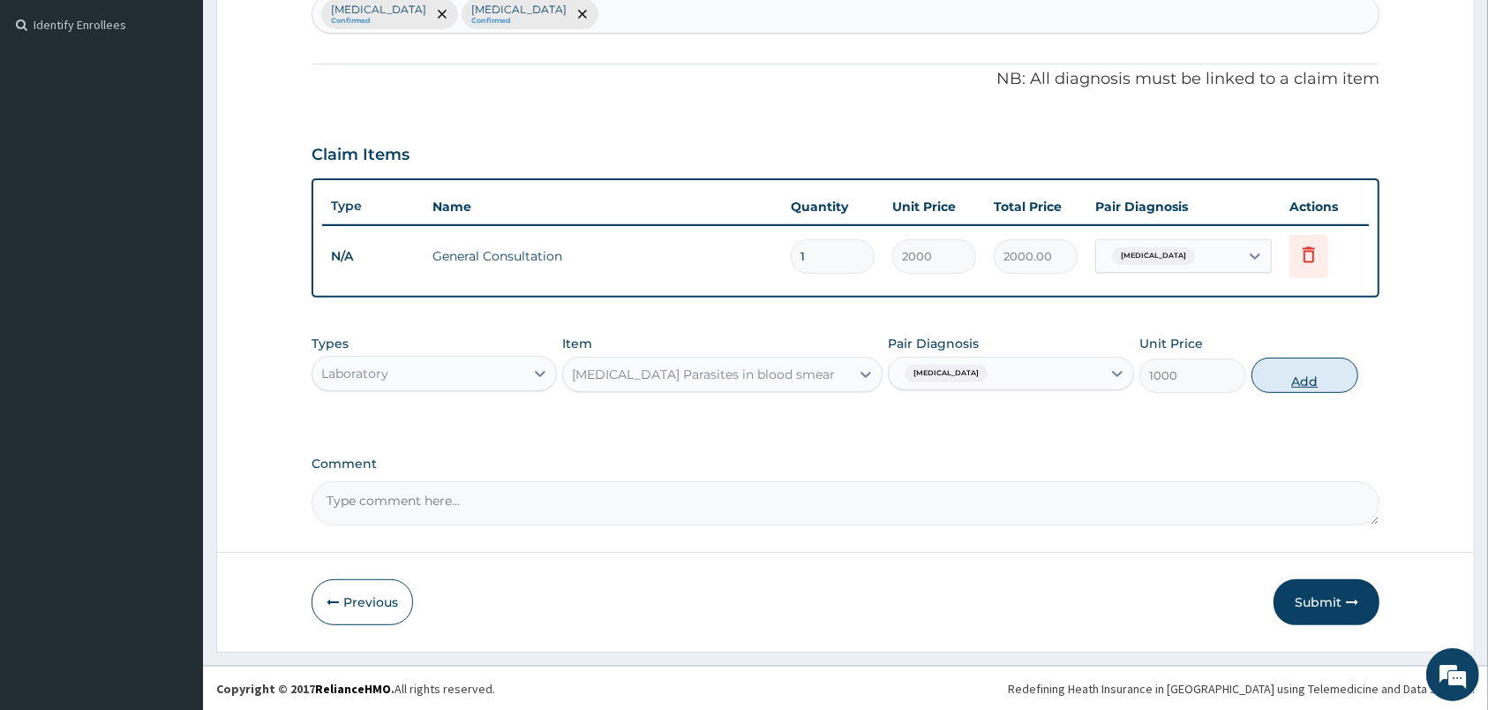
click at [1296, 379] on button "Add" at bounding box center [1304, 374] width 107 height 35
type input "0"
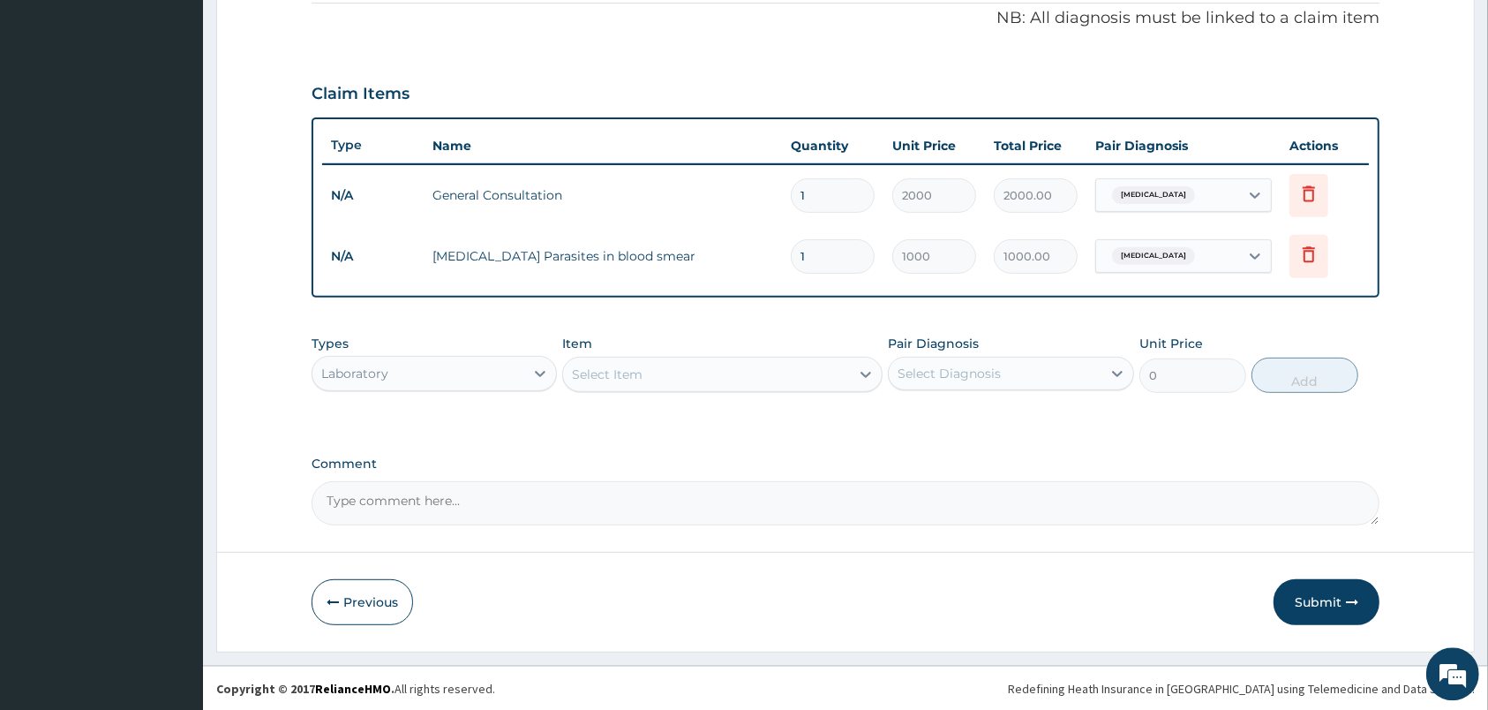
scroll to position [540, 0]
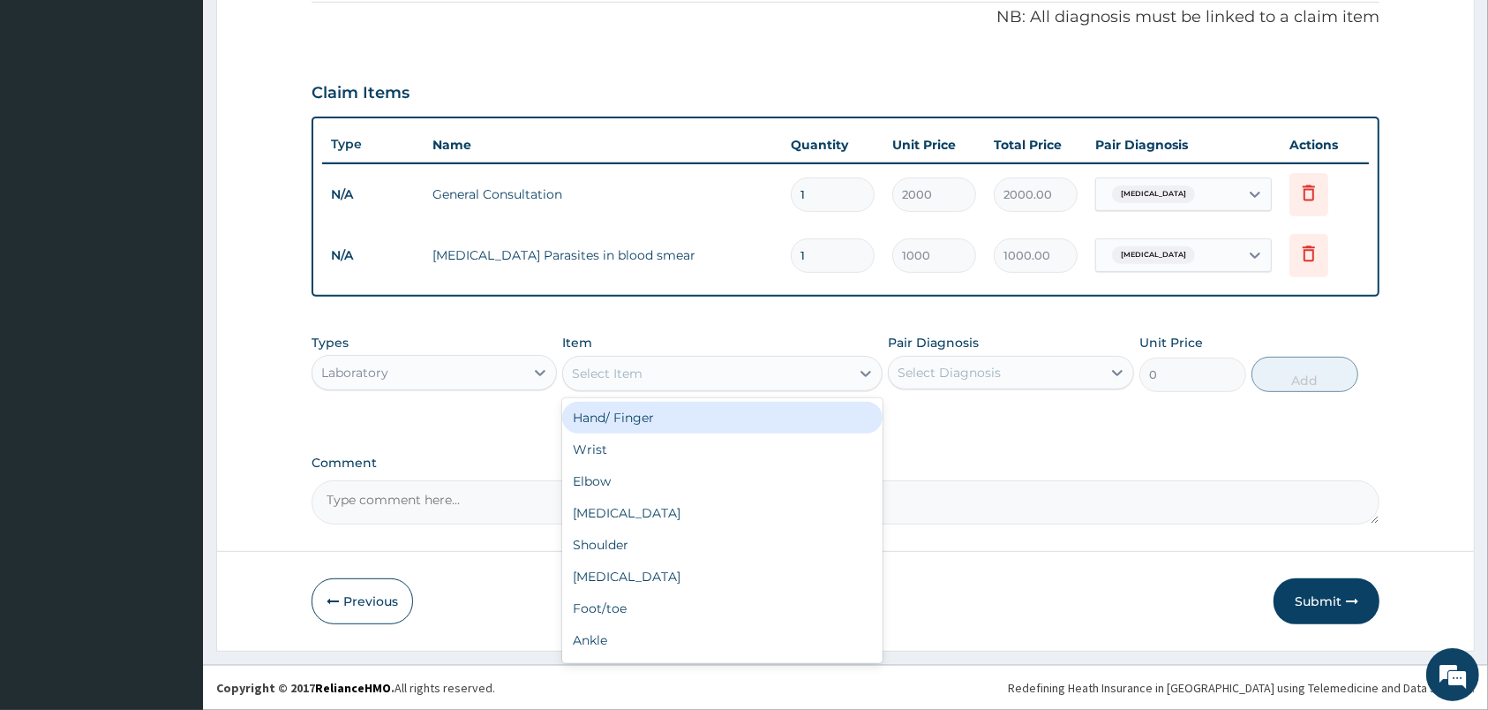
click at [697, 364] on div "Select Item" at bounding box center [706, 373] width 287 height 28
type input "C"
type input "FULL"
click at [598, 420] on div "Full Blood Count" at bounding box center [722, 418] width 320 height 32
type input "2000"
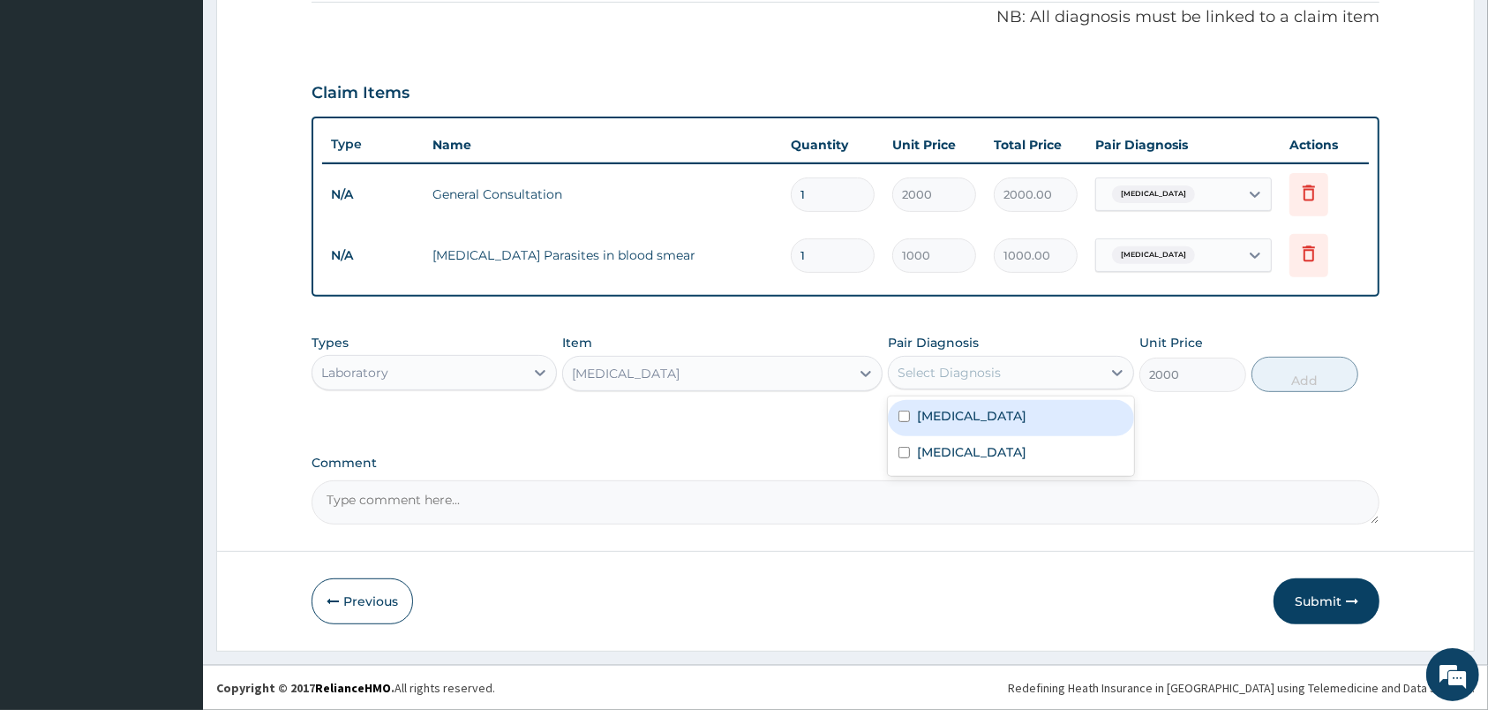
click at [958, 373] on div "Select Diagnosis" at bounding box center [949, 373] width 103 height 18
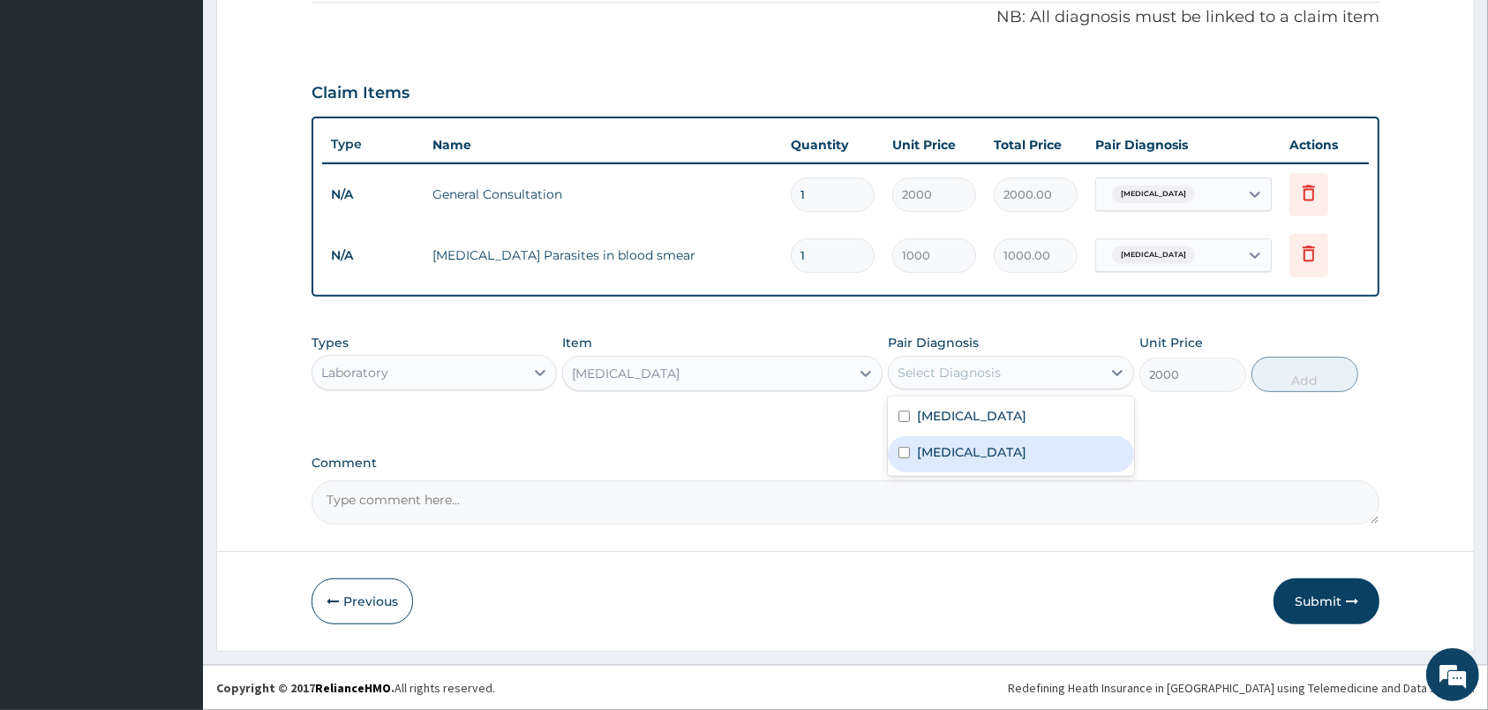
click at [943, 450] on label "Upper respiratory infection" at bounding box center [971, 452] width 109 height 18
checkbox input "true"
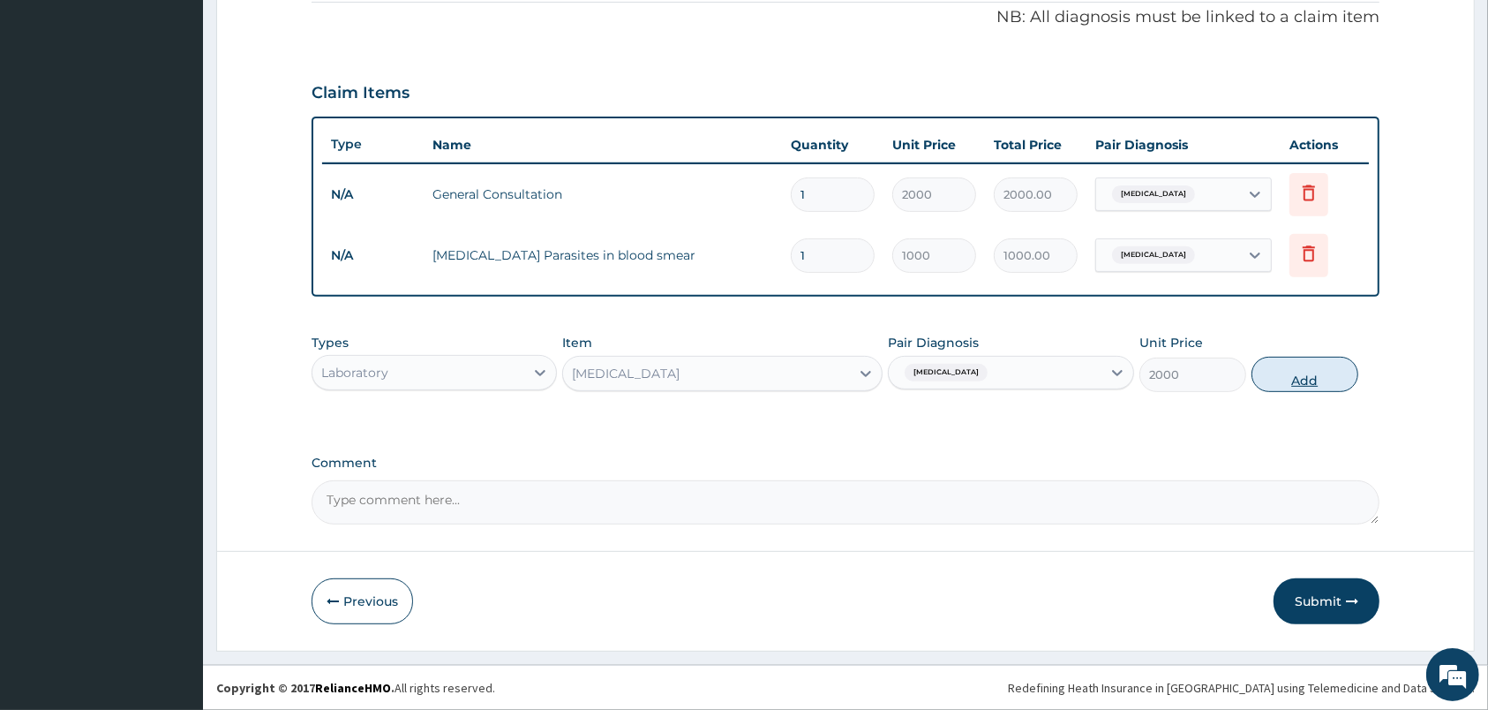
click at [1311, 380] on button "Add" at bounding box center [1304, 374] width 107 height 35
type input "0"
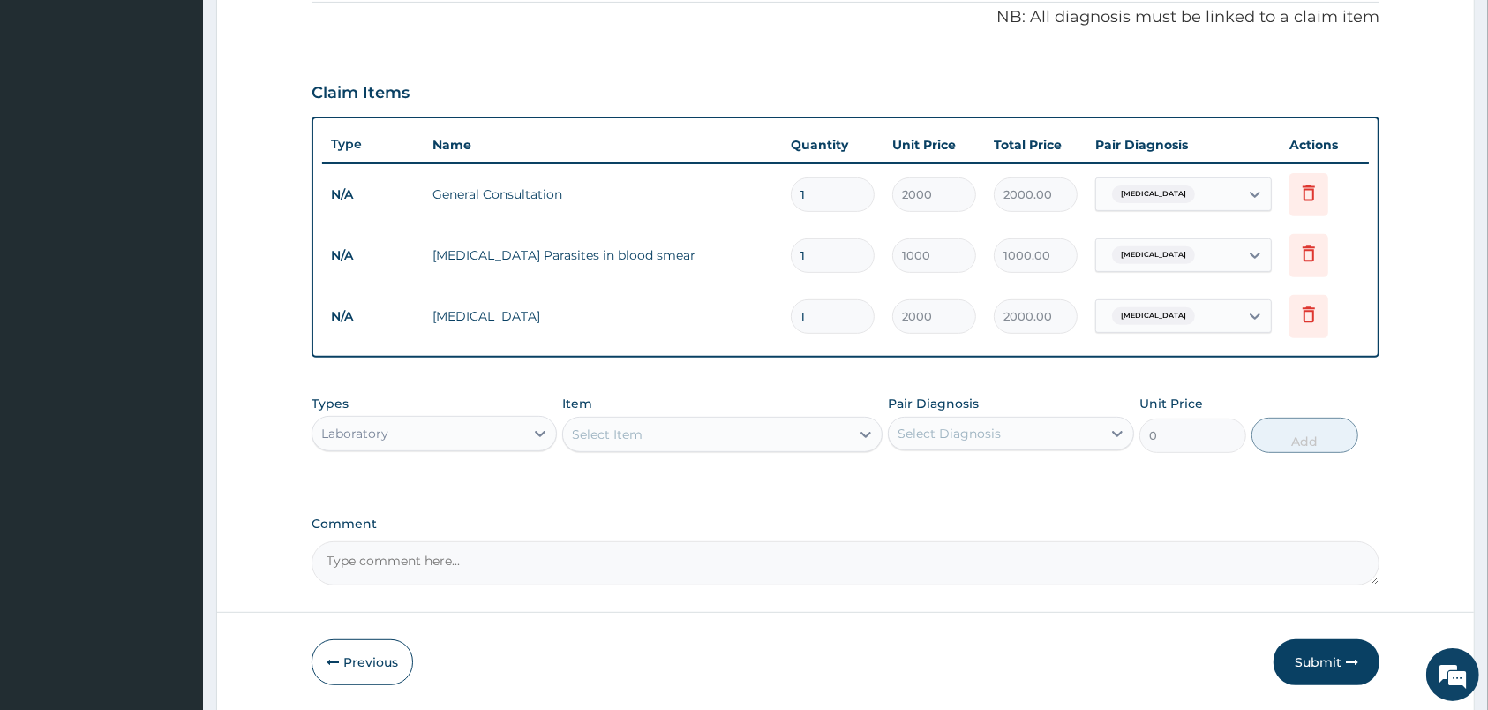
click at [499, 437] on div "Laboratory" at bounding box center [418, 433] width 212 height 28
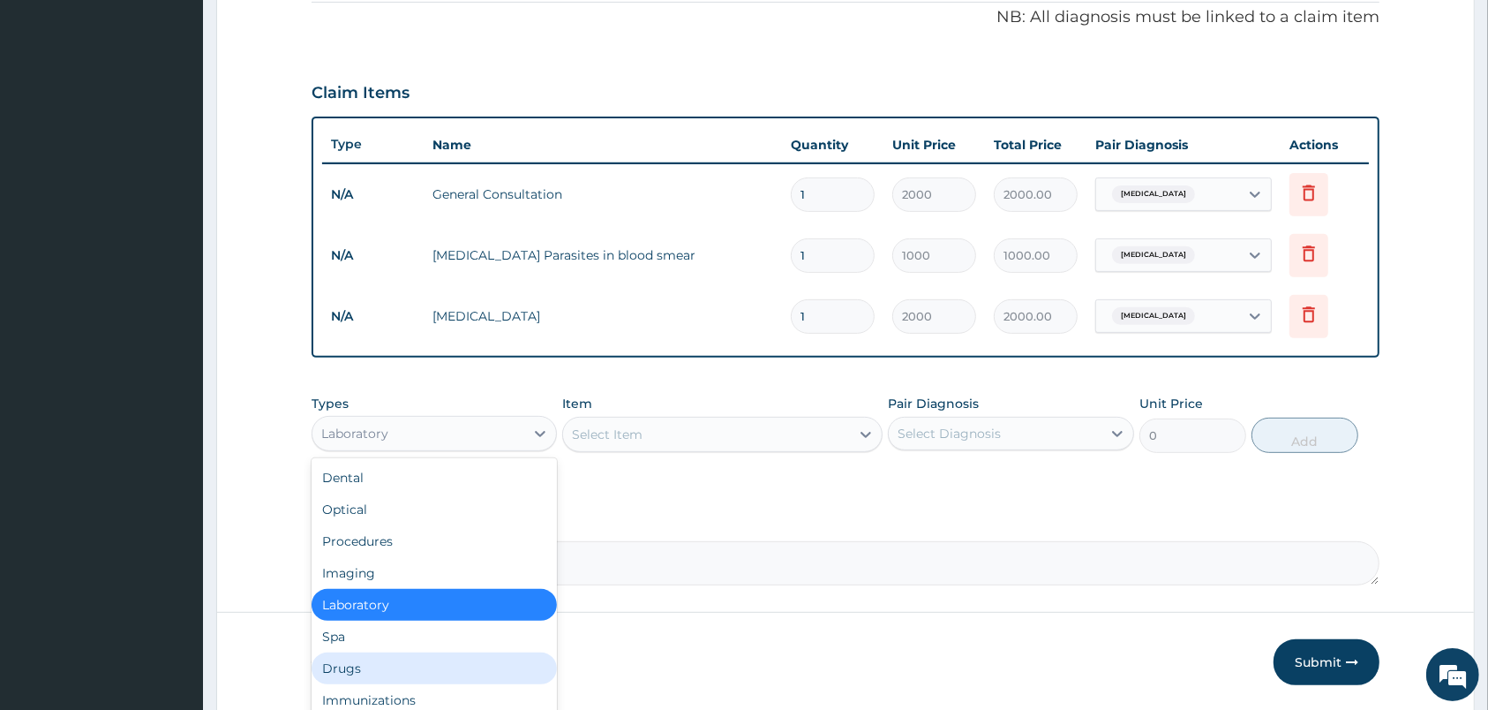
drag, startPoint x: 342, startPoint y: 662, endPoint x: 498, endPoint y: 603, distance: 166.2
click at [342, 660] on div "Drugs" at bounding box center [434, 668] width 245 height 32
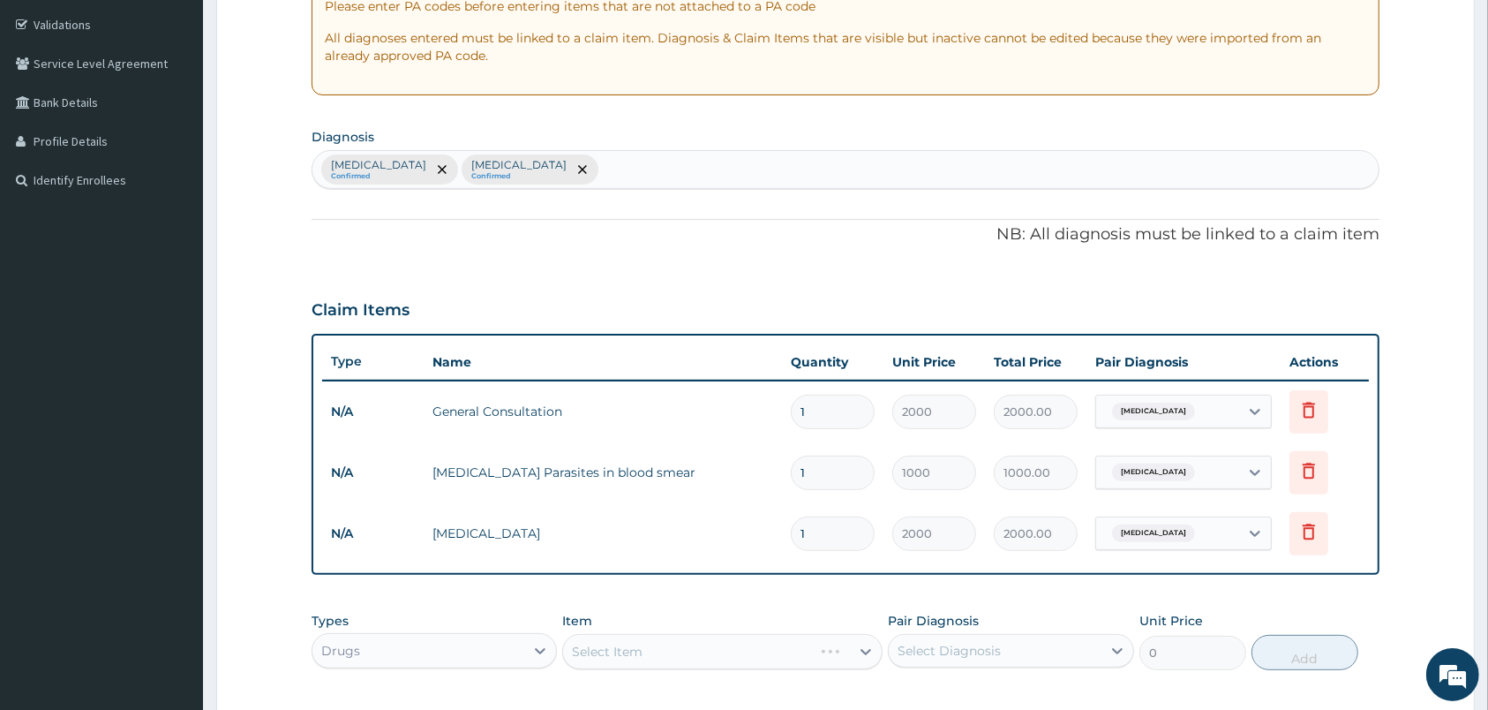
scroll to position [601, 0]
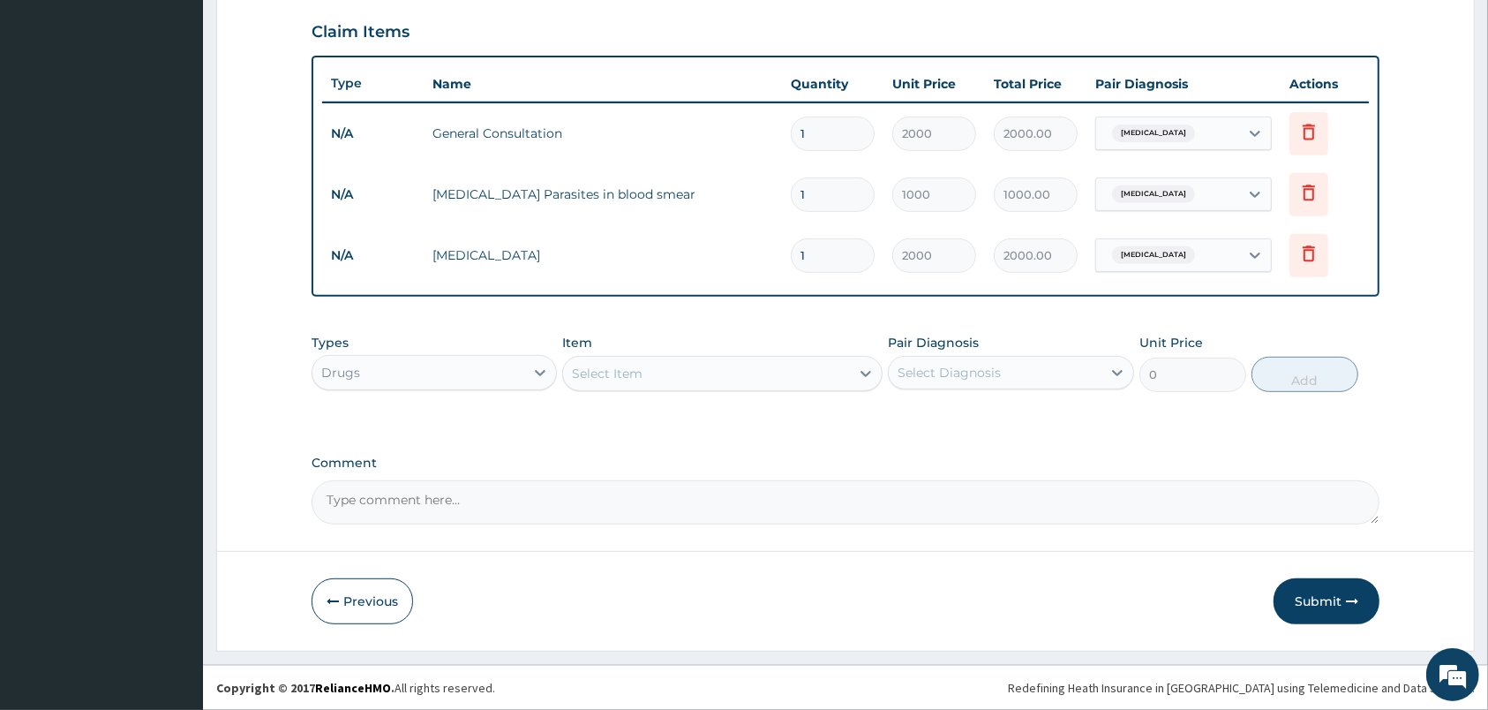
click at [771, 374] on div "Select Item" at bounding box center [706, 373] width 287 height 28
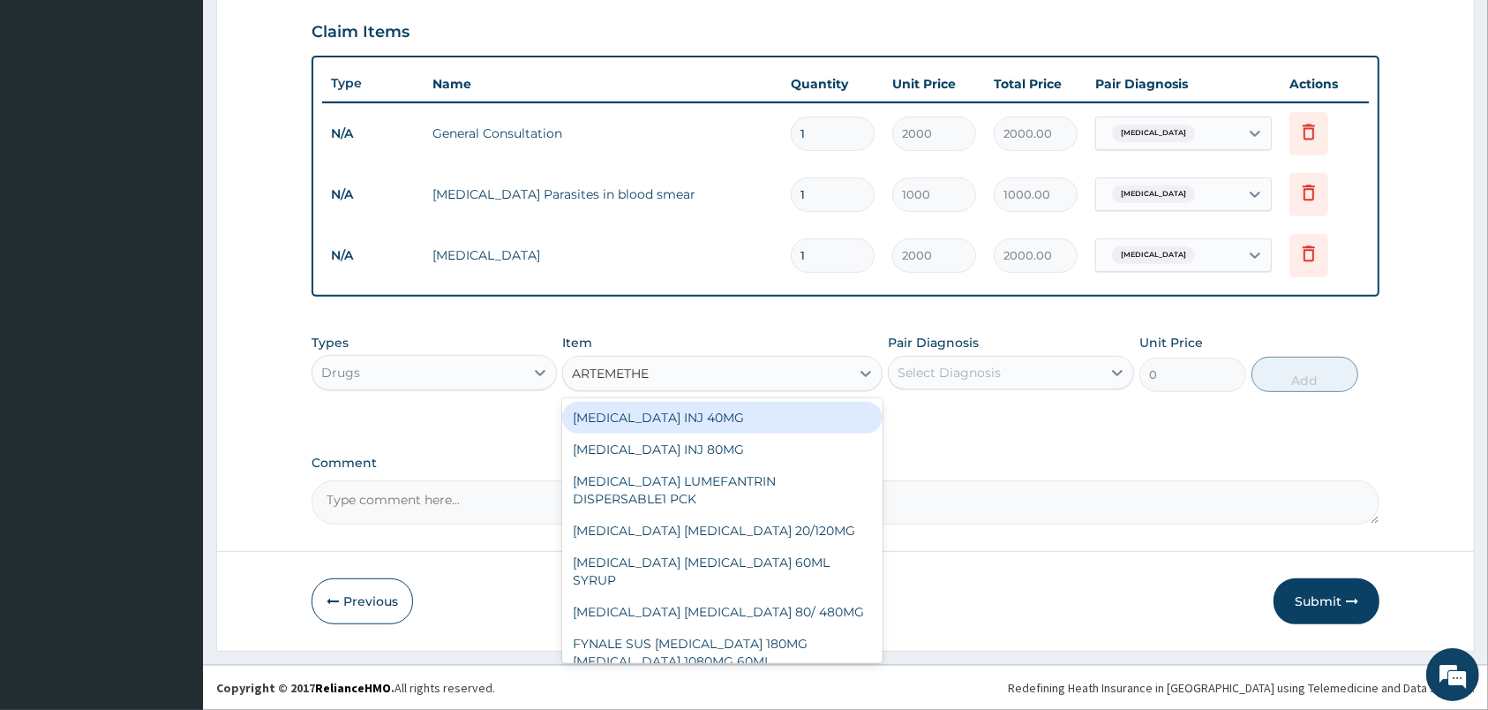
type input "ARTEMETHER"
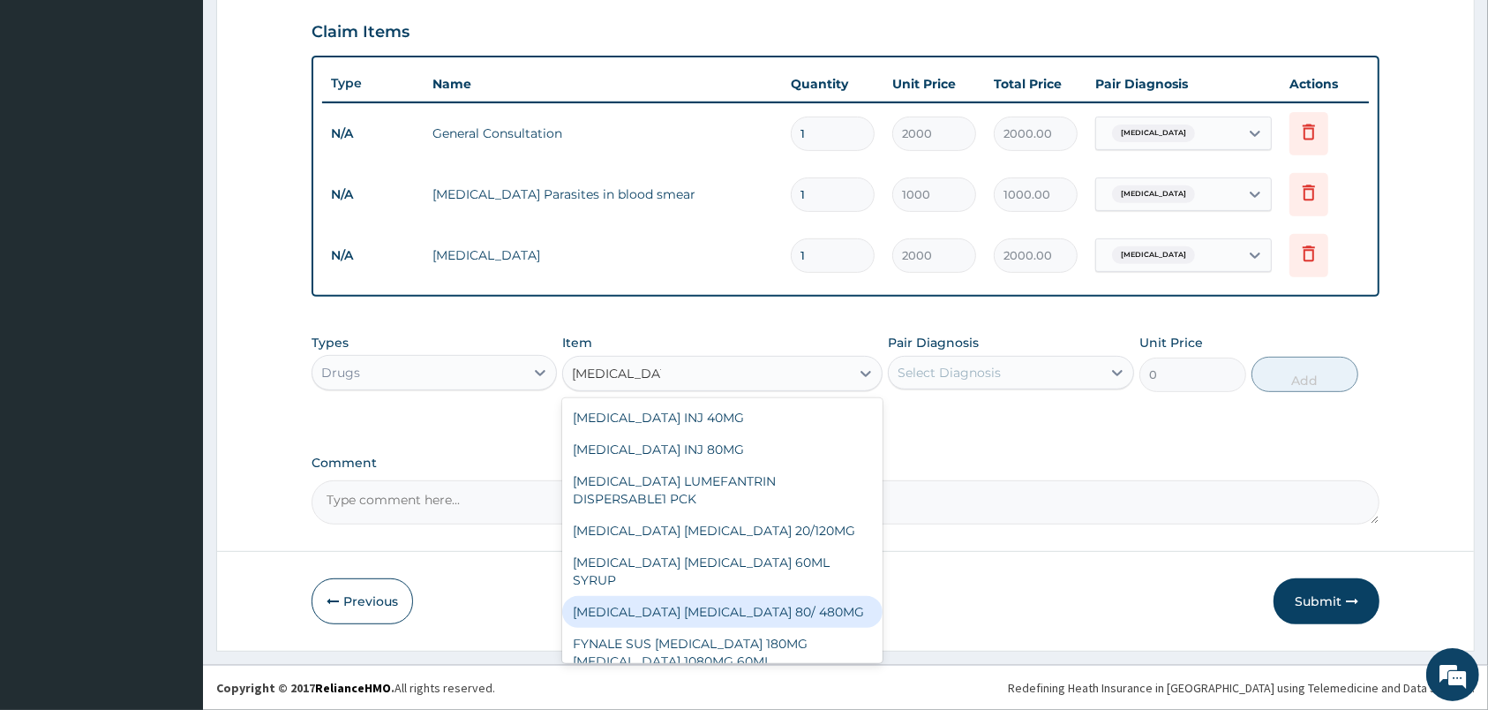
click at [803, 596] on div "ARTEMETHER LUMEFANTRINE 80/ 480MG" at bounding box center [722, 612] width 320 height 32
type input "210"
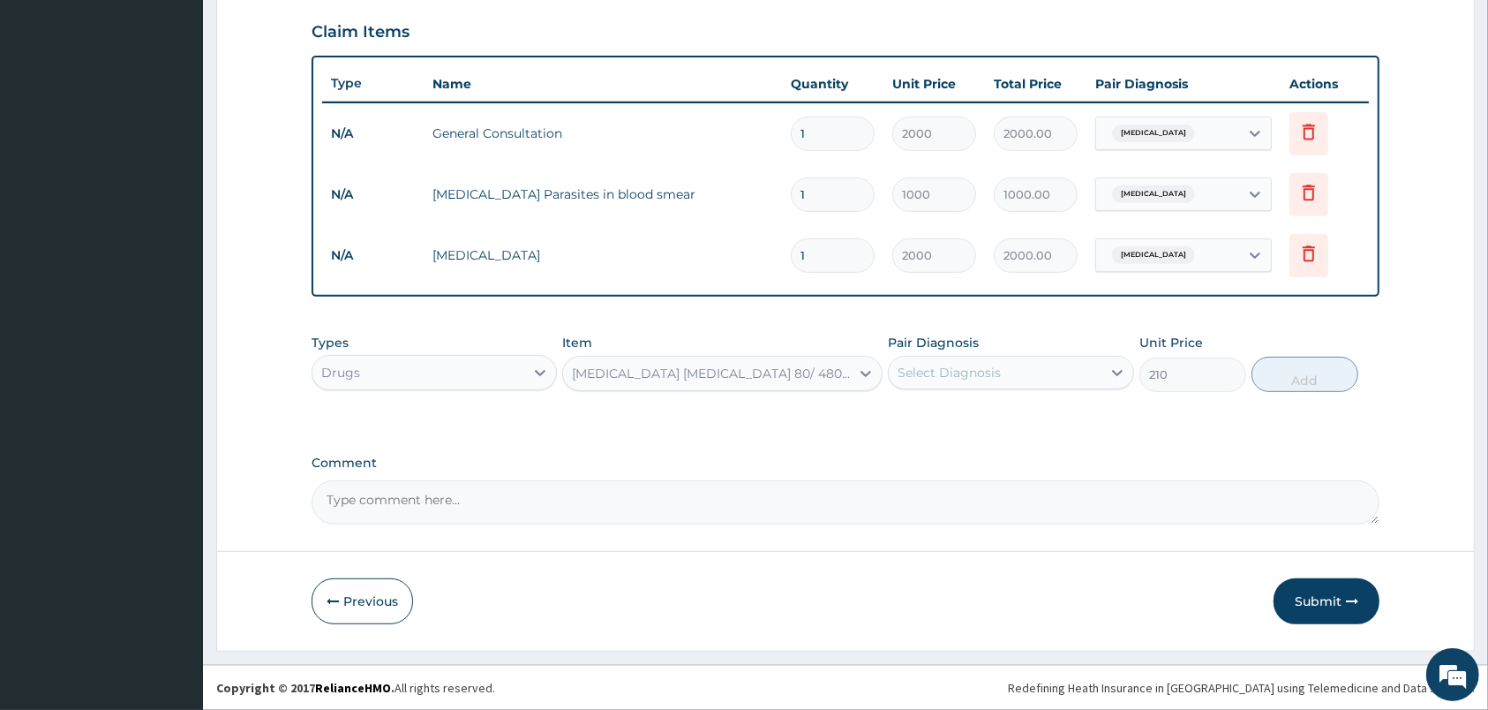
click at [939, 374] on div "Select Diagnosis" at bounding box center [949, 373] width 103 height 18
click at [938, 413] on label "Malaria" at bounding box center [971, 416] width 109 height 18
checkbox input "true"
click at [1306, 371] on button "Add" at bounding box center [1304, 374] width 107 height 35
type input "0"
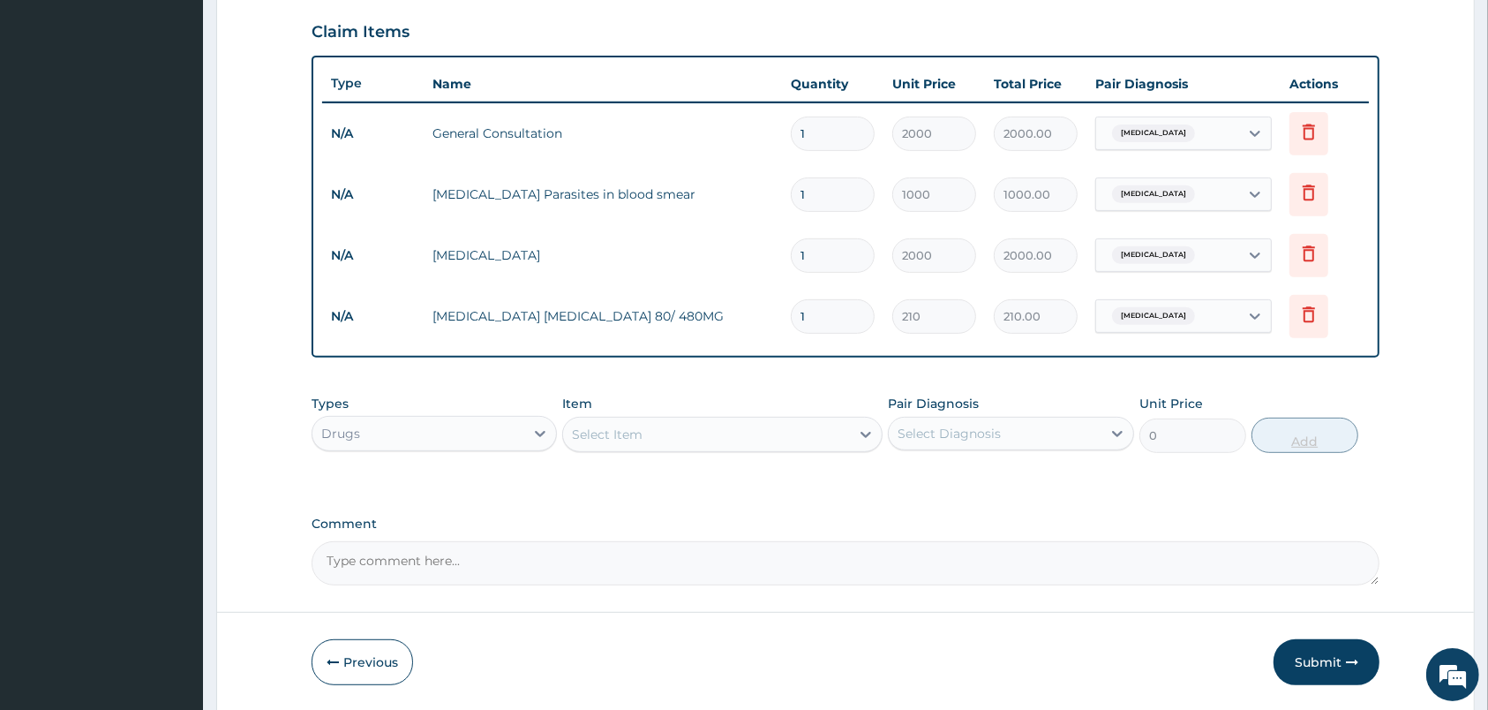
type input "0.00"
type input "6"
type input "1260.00"
type input "6"
click at [794, 437] on div "Select Item" at bounding box center [706, 434] width 287 height 28
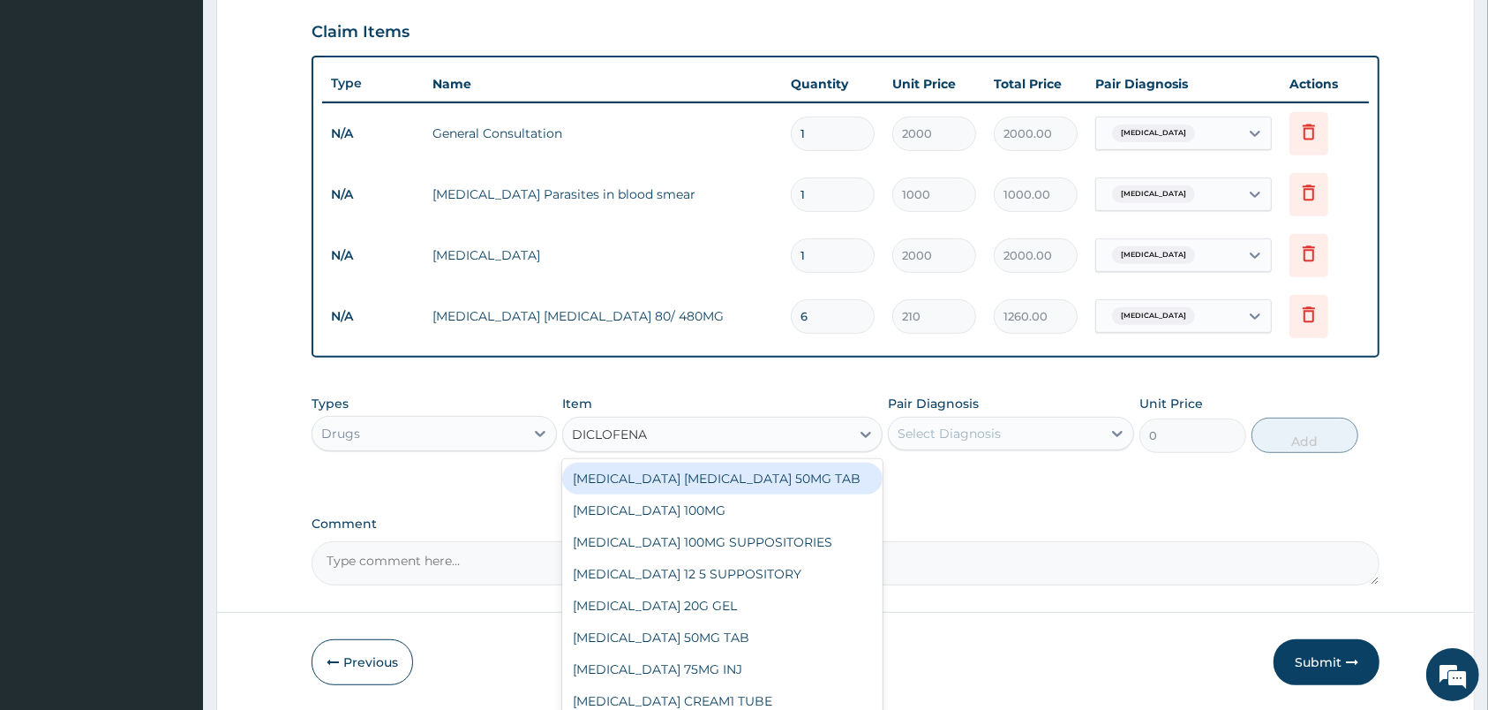
type input "DICLOFENAC"
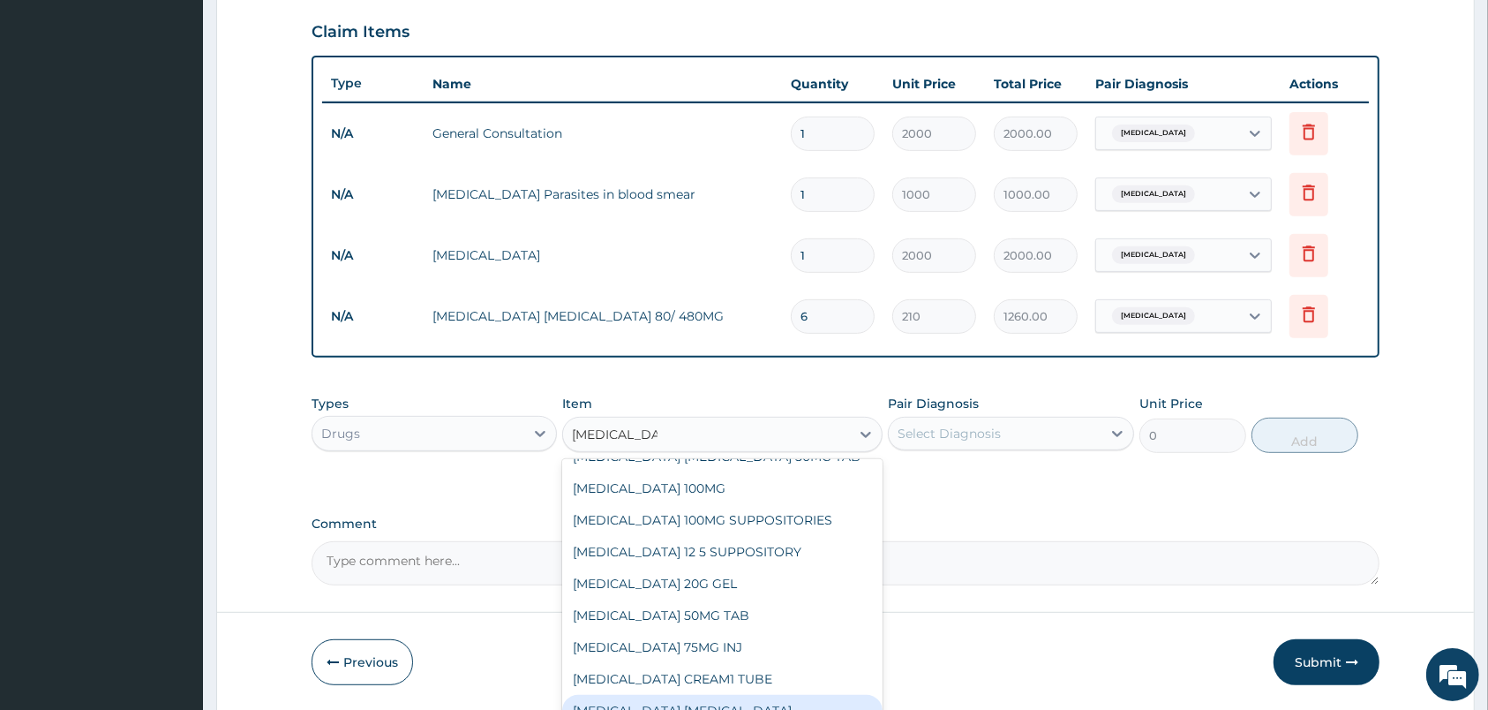
scroll to position [0, 0]
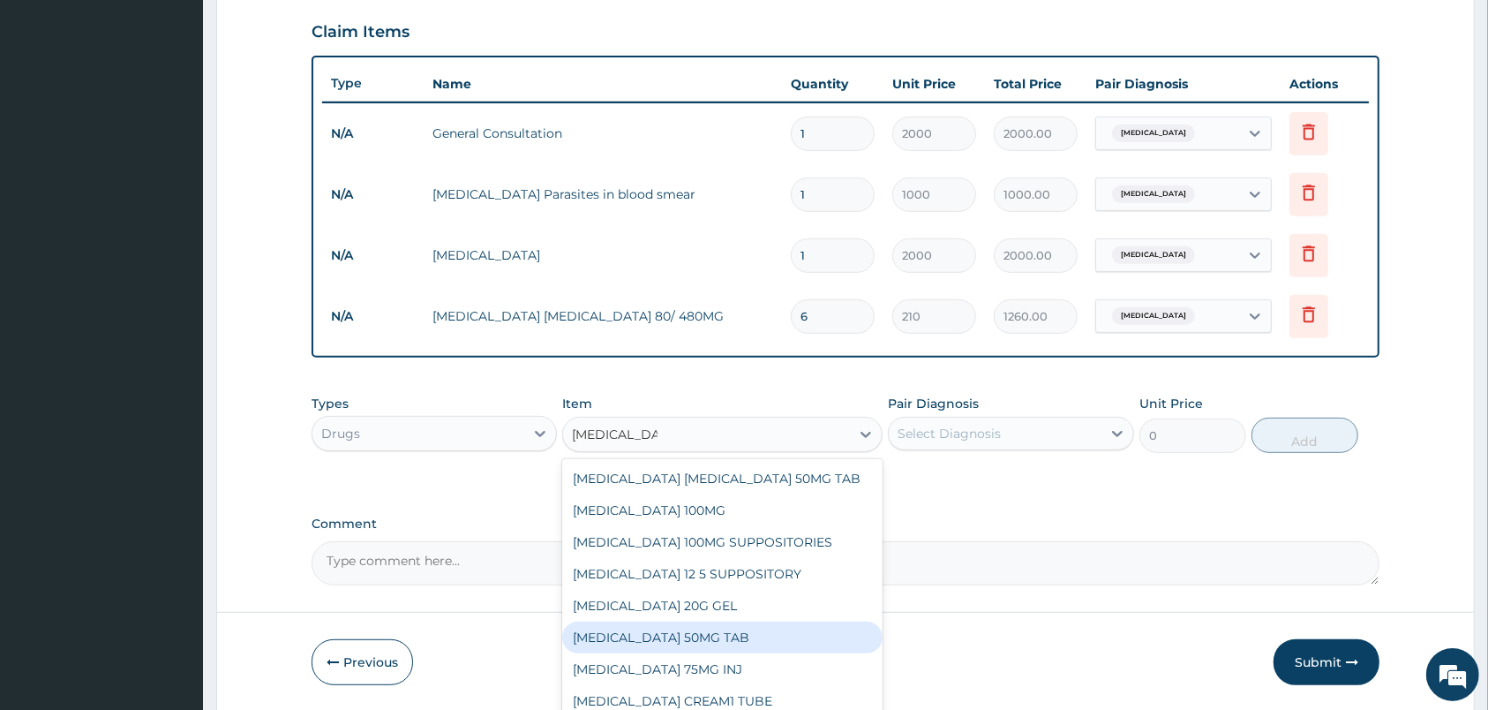
click at [701, 635] on div "DICLOFENAC 50MG TAB" at bounding box center [722, 637] width 320 height 32
type input "28"
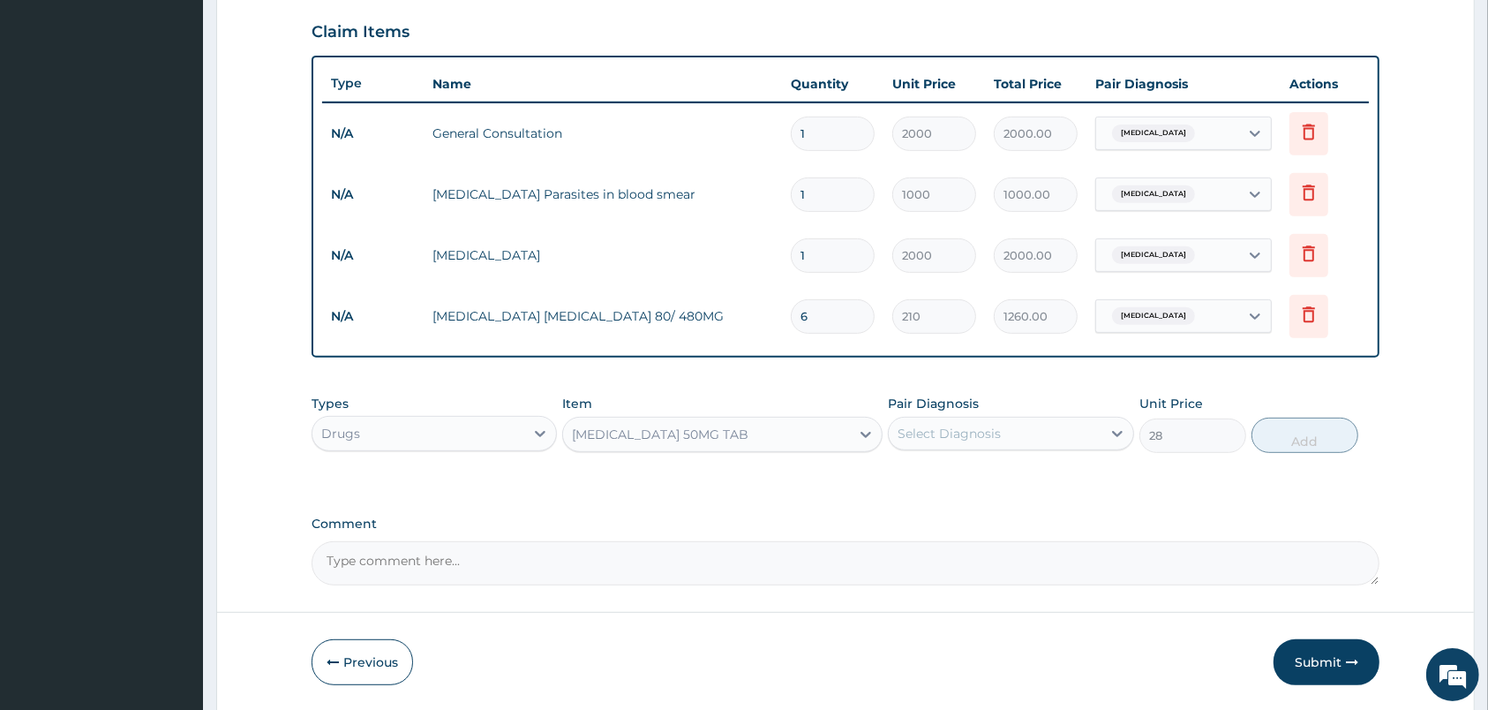
click at [960, 435] on div "Select Diagnosis" at bounding box center [949, 433] width 103 height 18
click at [929, 507] on label "Upper respiratory infection" at bounding box center [971, 513] width 109 height 18
checkbox input "true"
click at [982, 429] on span "Upper respiratory infection" at bounding box center [946, 433] width 83 height 18
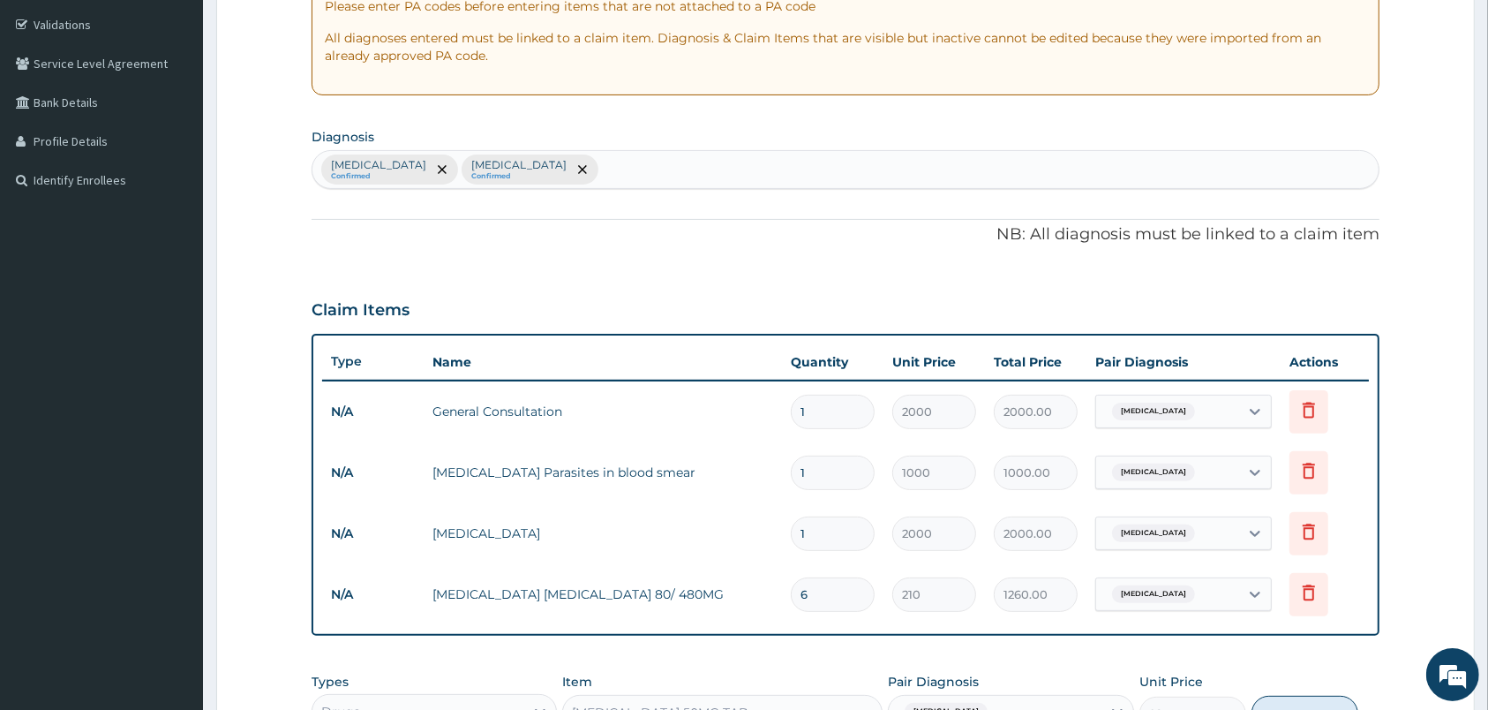
scroll to position [230, 0]
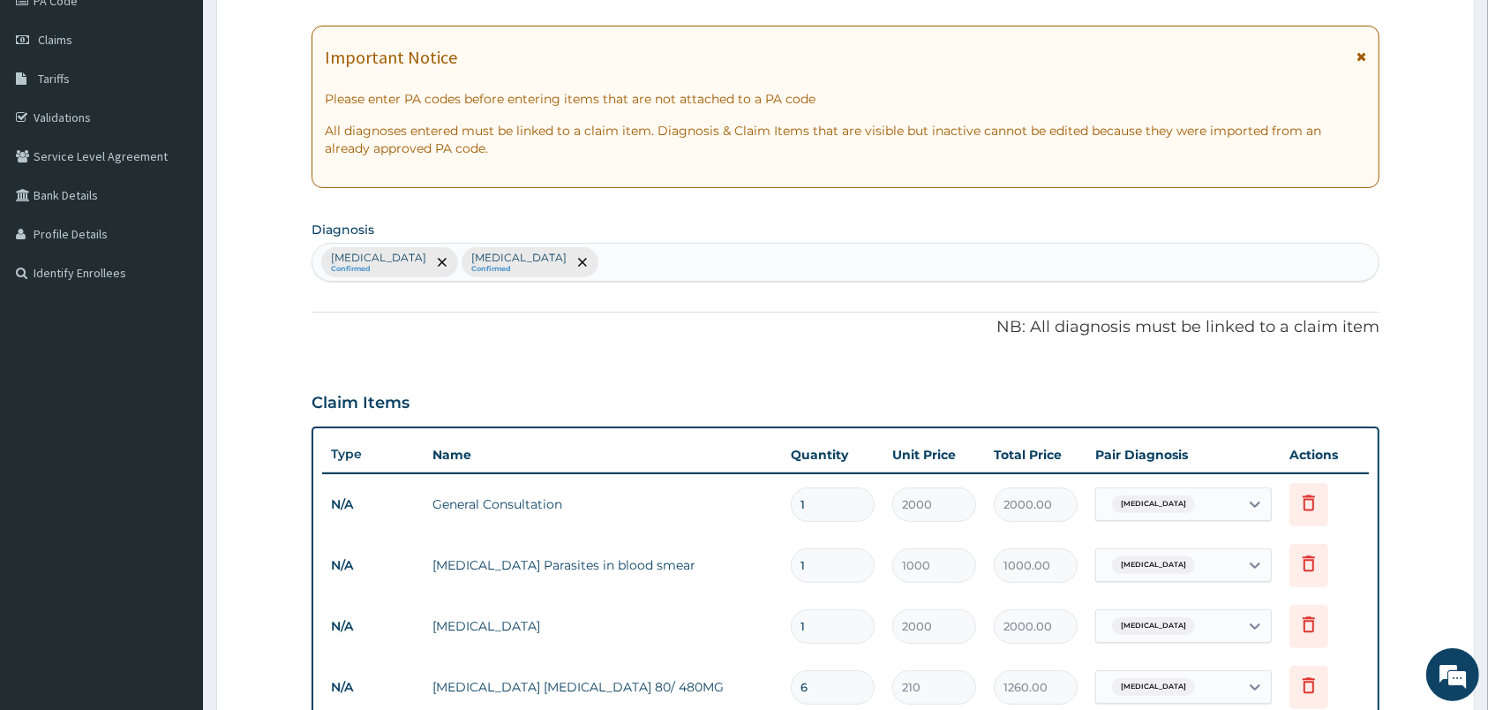
click at [755, 259] on div "Malaria Confirmed Upper respiratory infection Confirmed" at bounding box center [845, 262] width 1066 height 37
type input "PAIN"
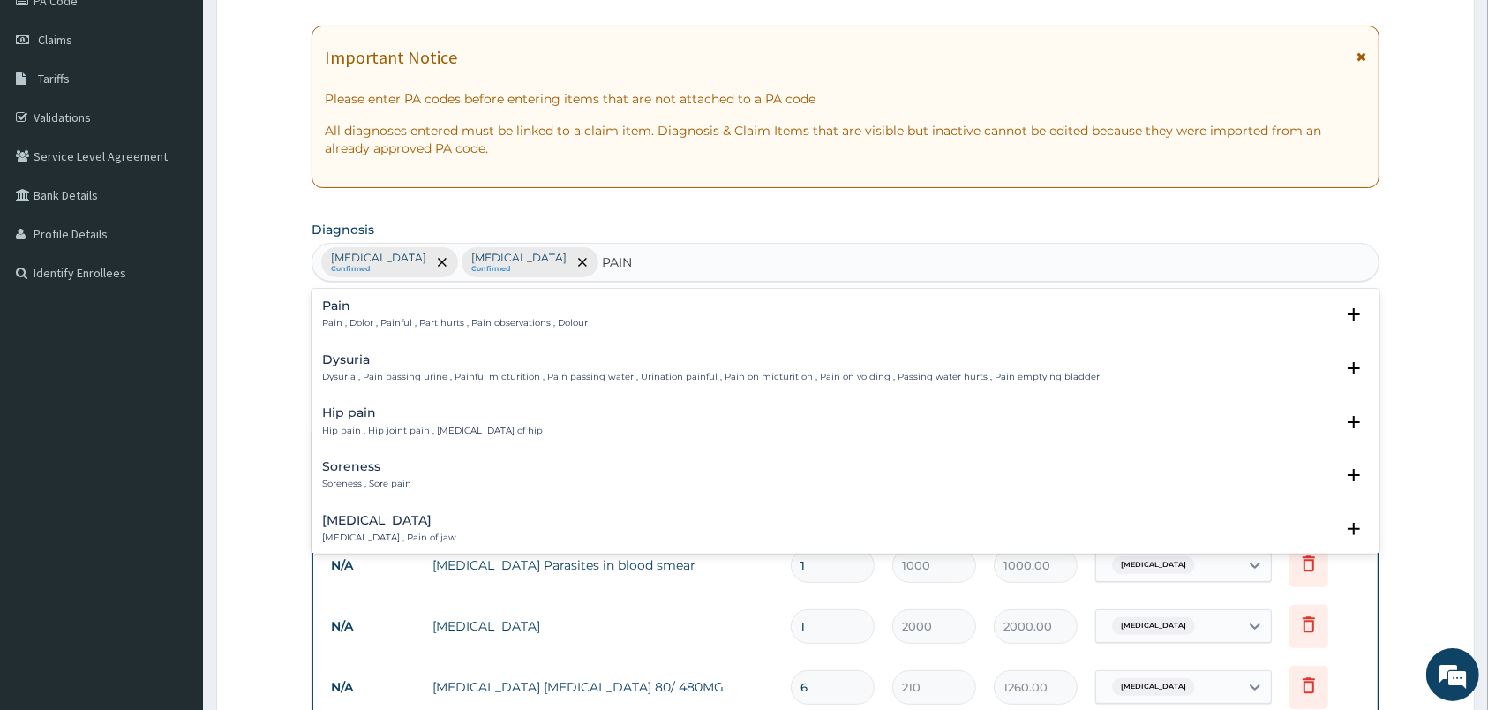
click at [327, 312] on h4 "Pain" at bounding box center [455, 305] width 266 height 13
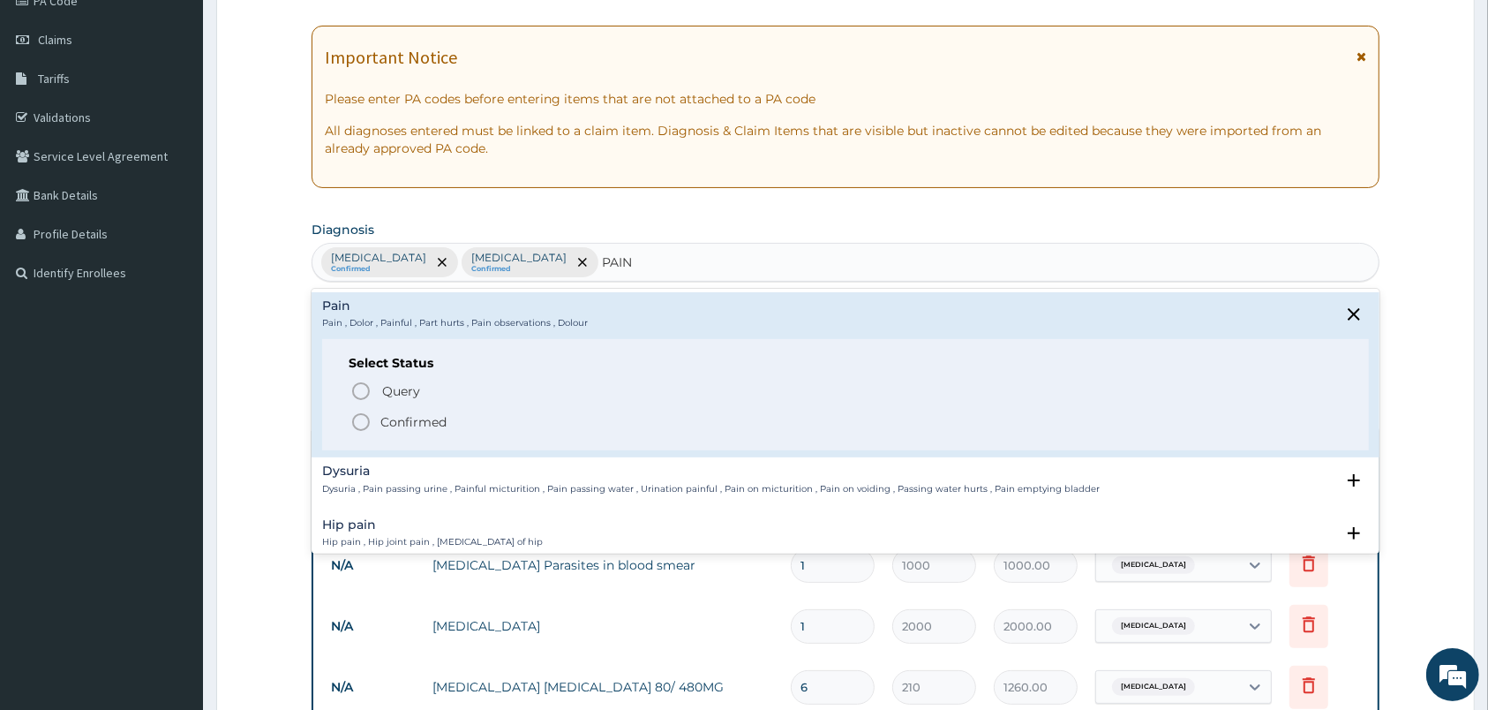
click at [361, 426] on icon "status option filled" at bounding box center [360, 421] width 21 height 21
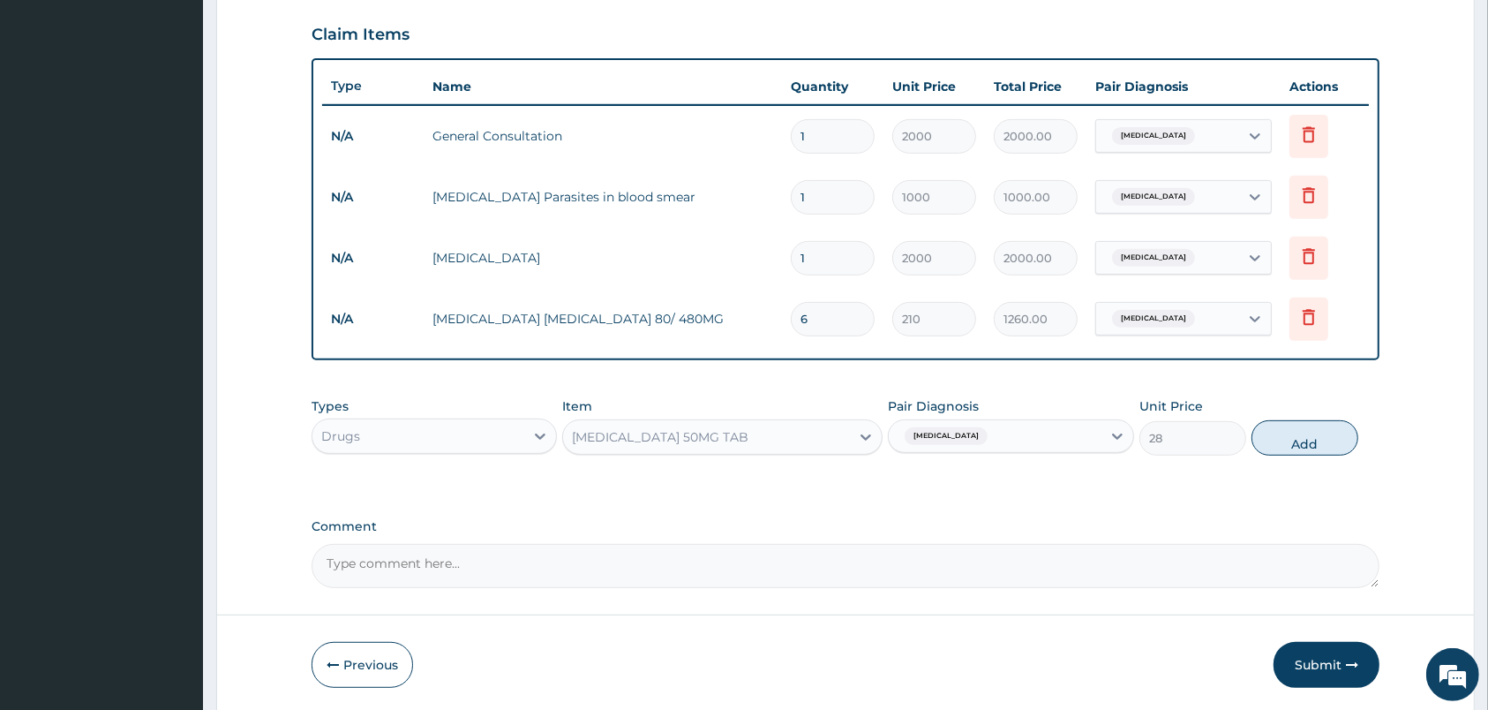
scroll to position [601, 0]
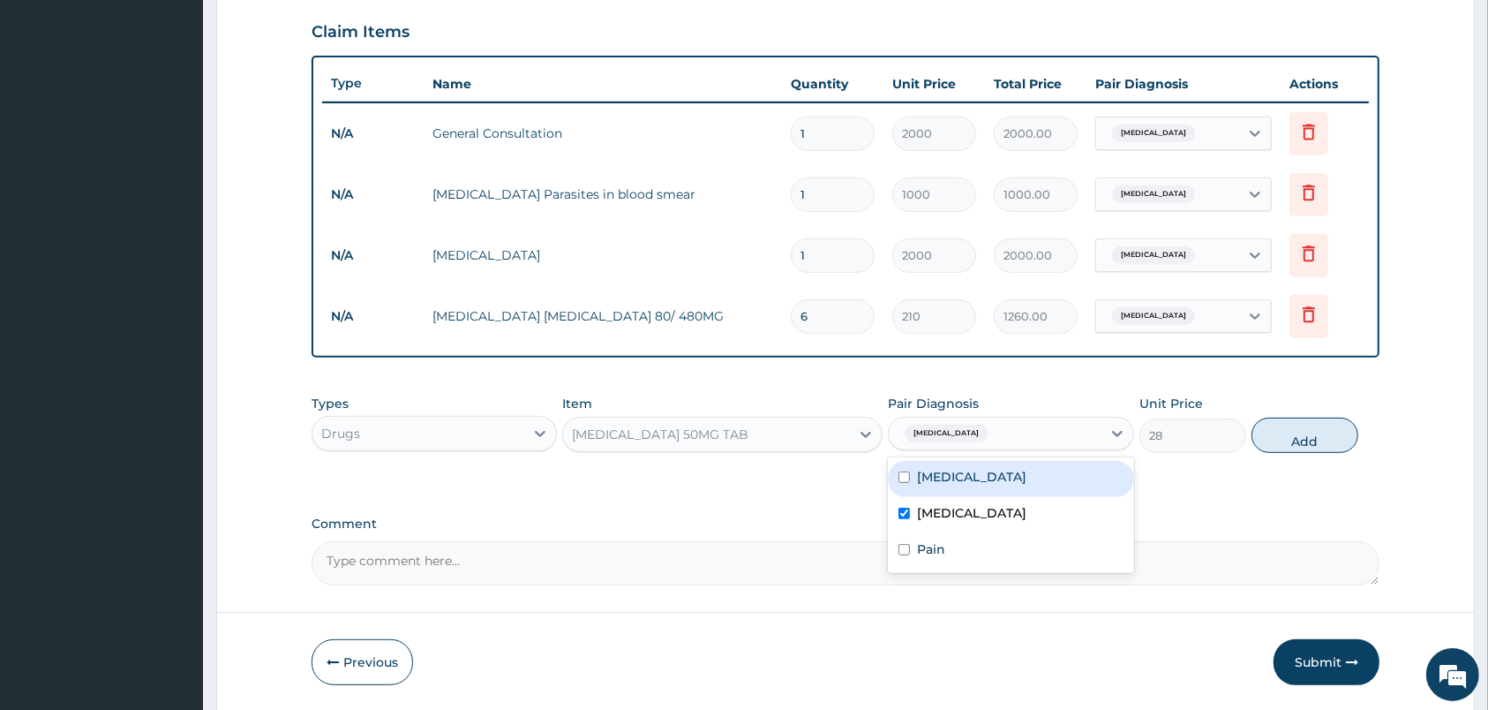
click at [948, 433] on span "Upper respiratory infection" at bounding box center [946, 433] width 83 height 18
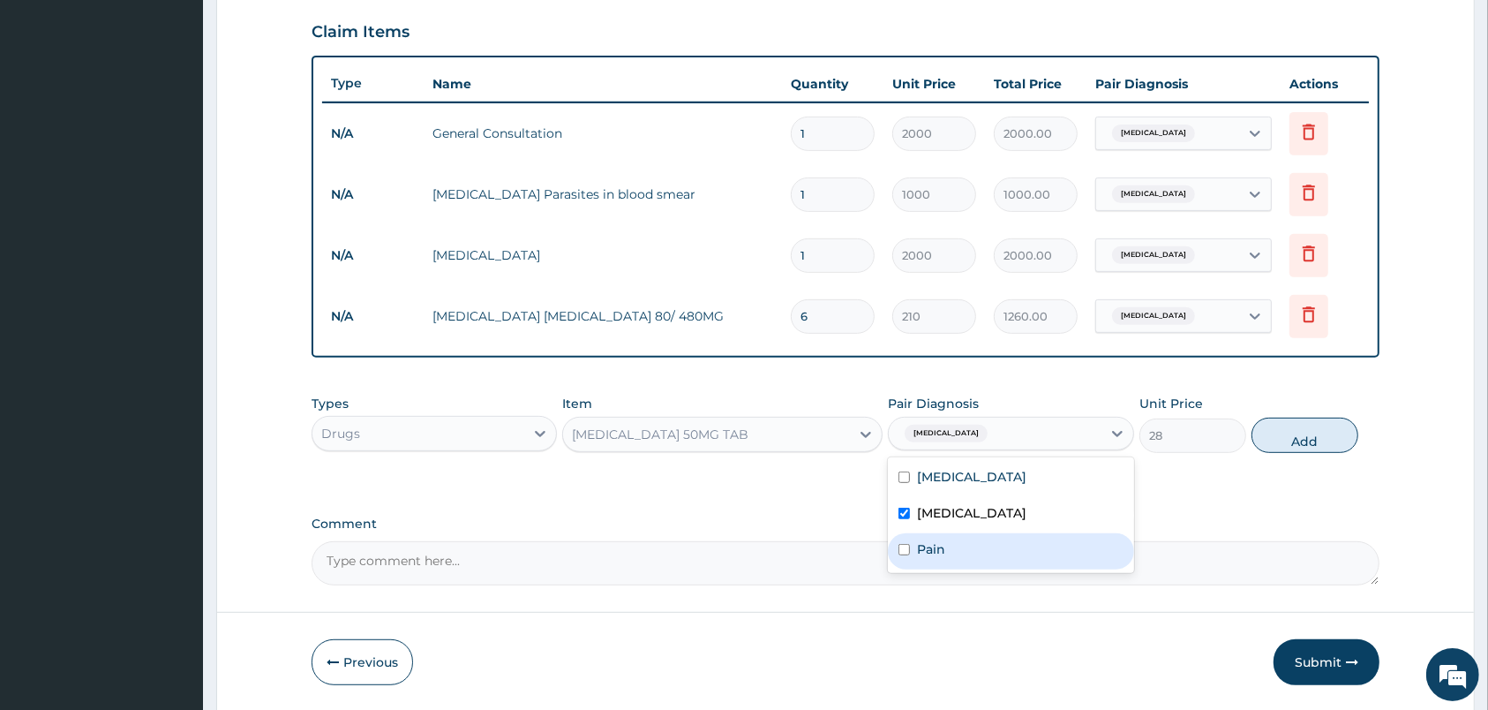
click at [943, 543] on label "Pain" at bounding box center [931, 549] width 28 height 18
checkbox input "true"
click at [945, 510] on label "Upper respiratory infection" at bounding box center [971, 513] width 109 height 18
checkbox input "false"
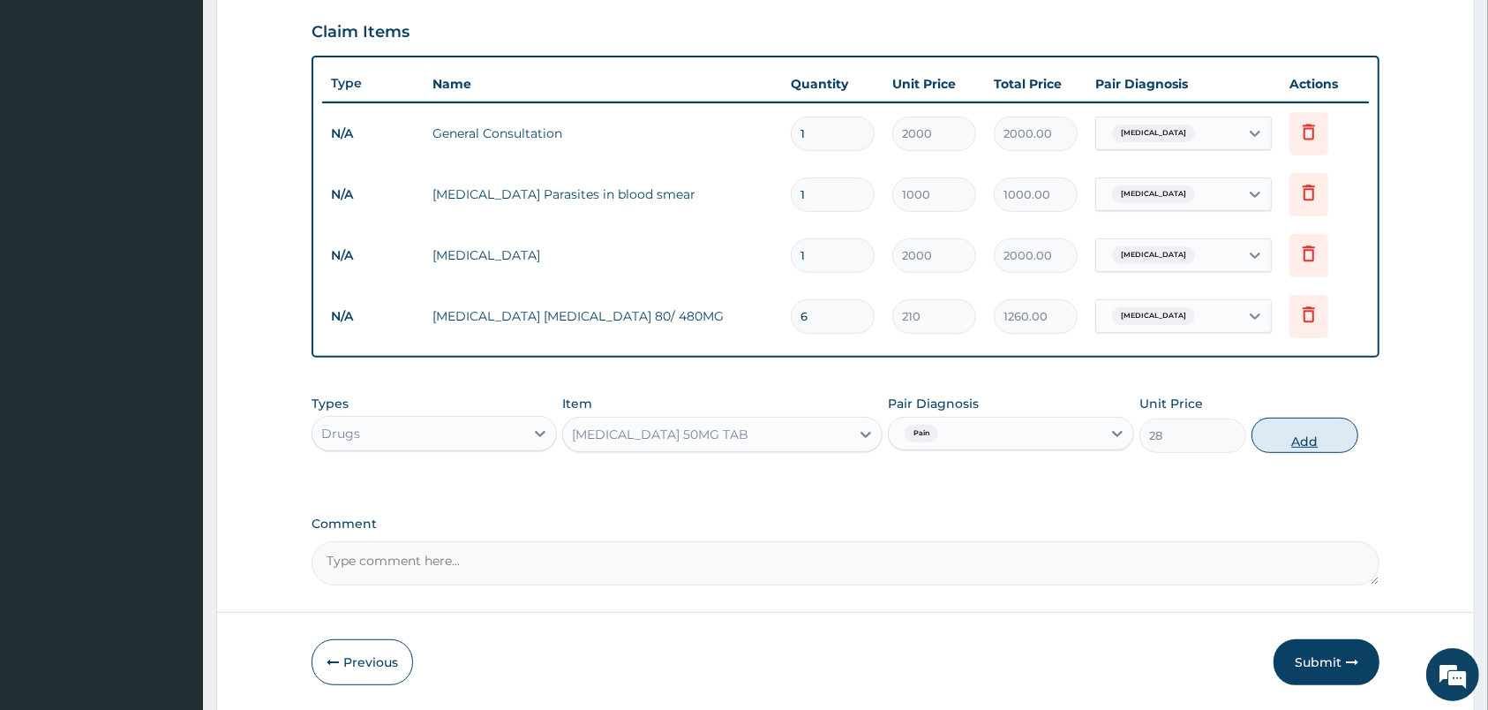
click at [1266, 439] on button "Add" at bounding box center [1304, 434] width 107 height 35
type input "0"
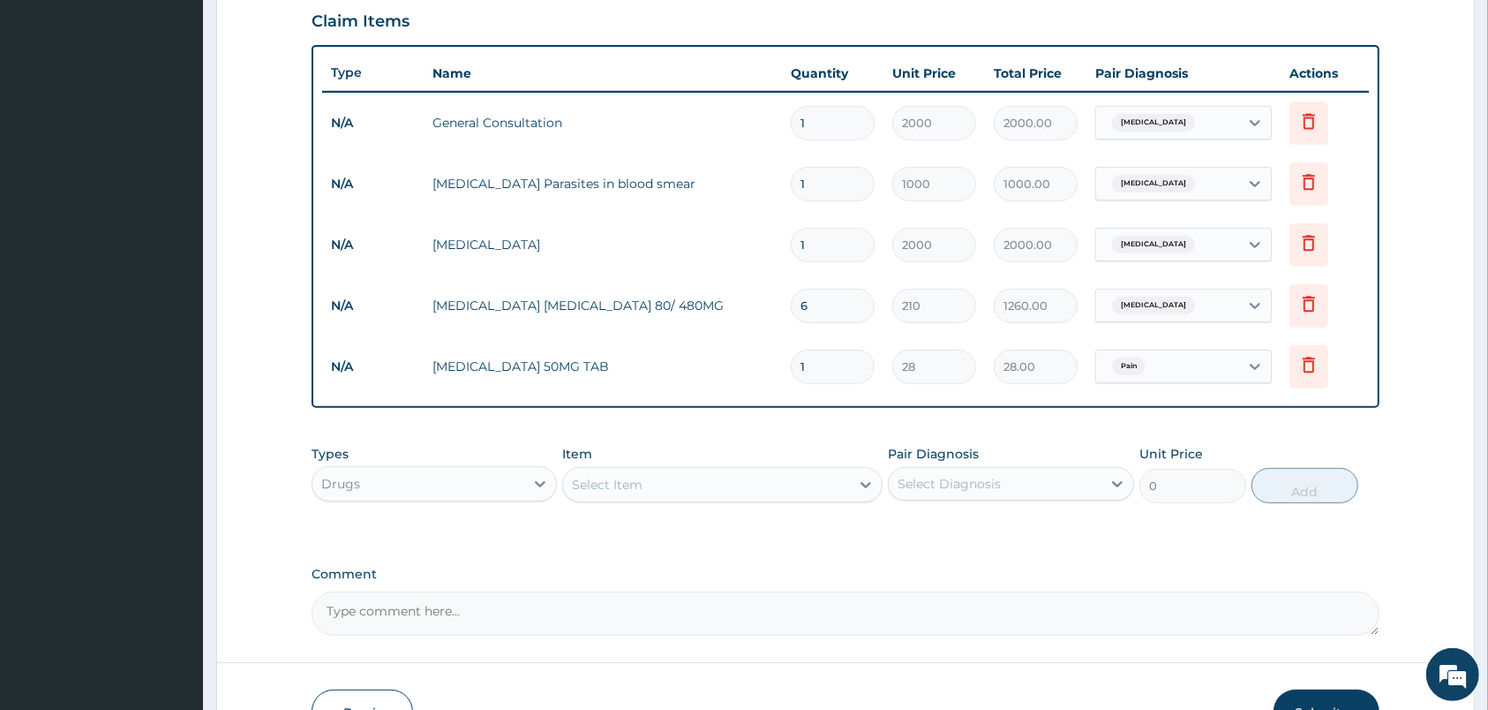
scroll to position [722, 0]
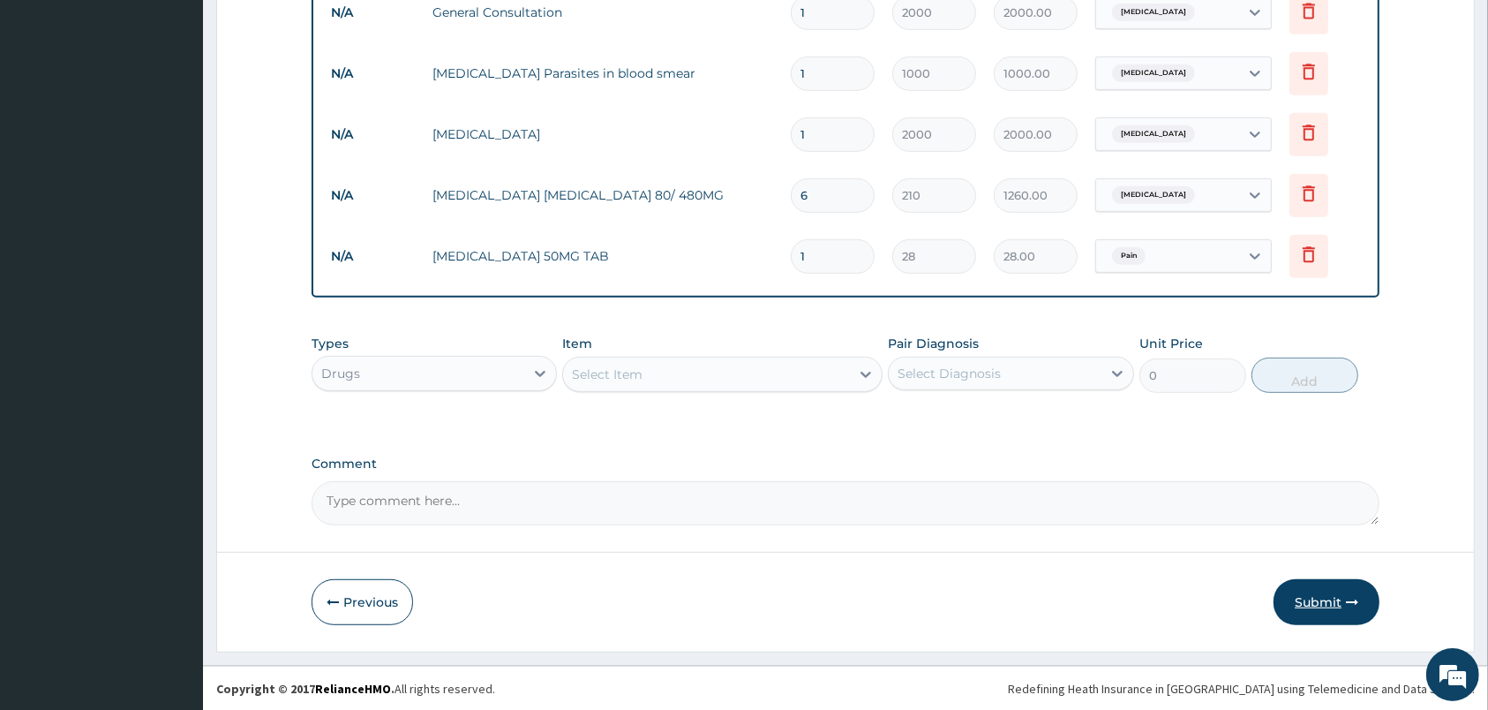
click at [1300, 597] on button "Submit" at bounding box center [1326, 602] width 106 height 46
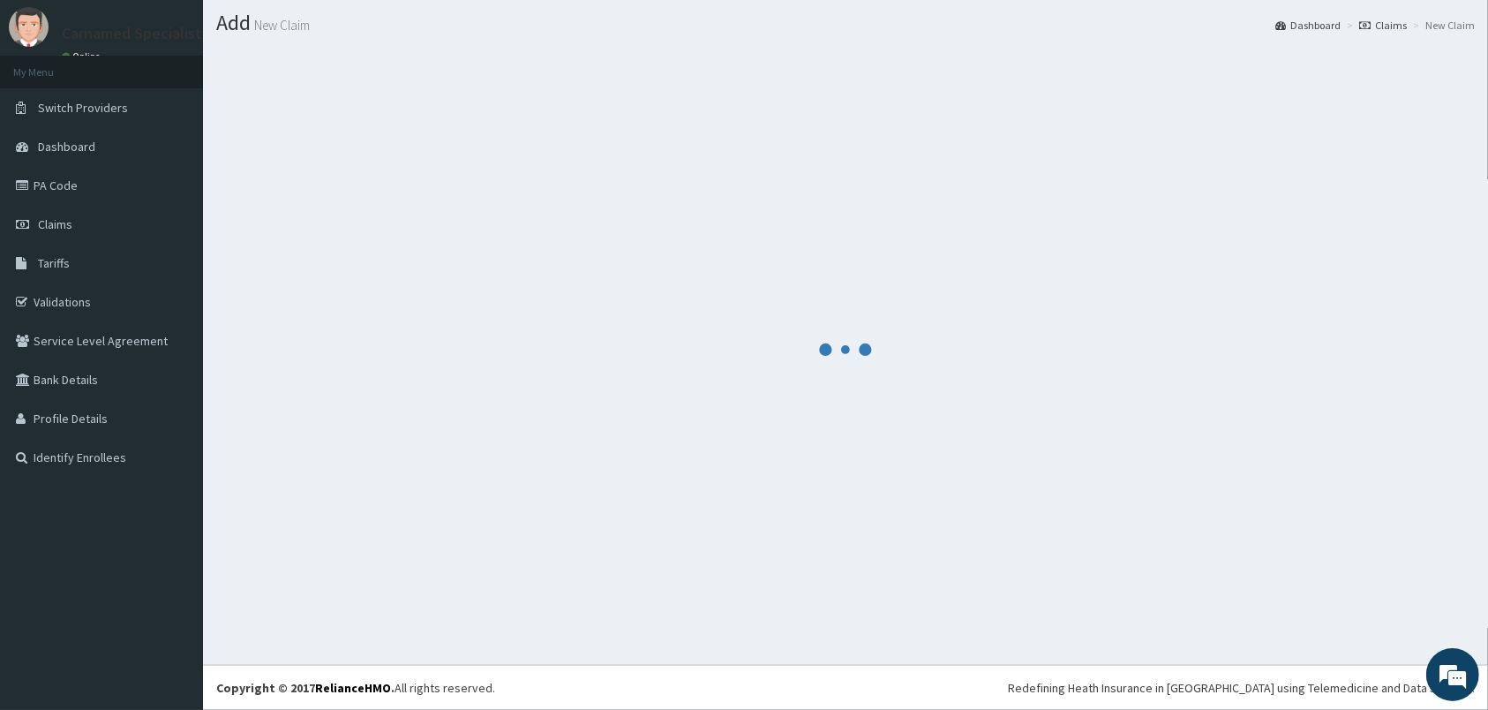
scroll to position [46, 0]
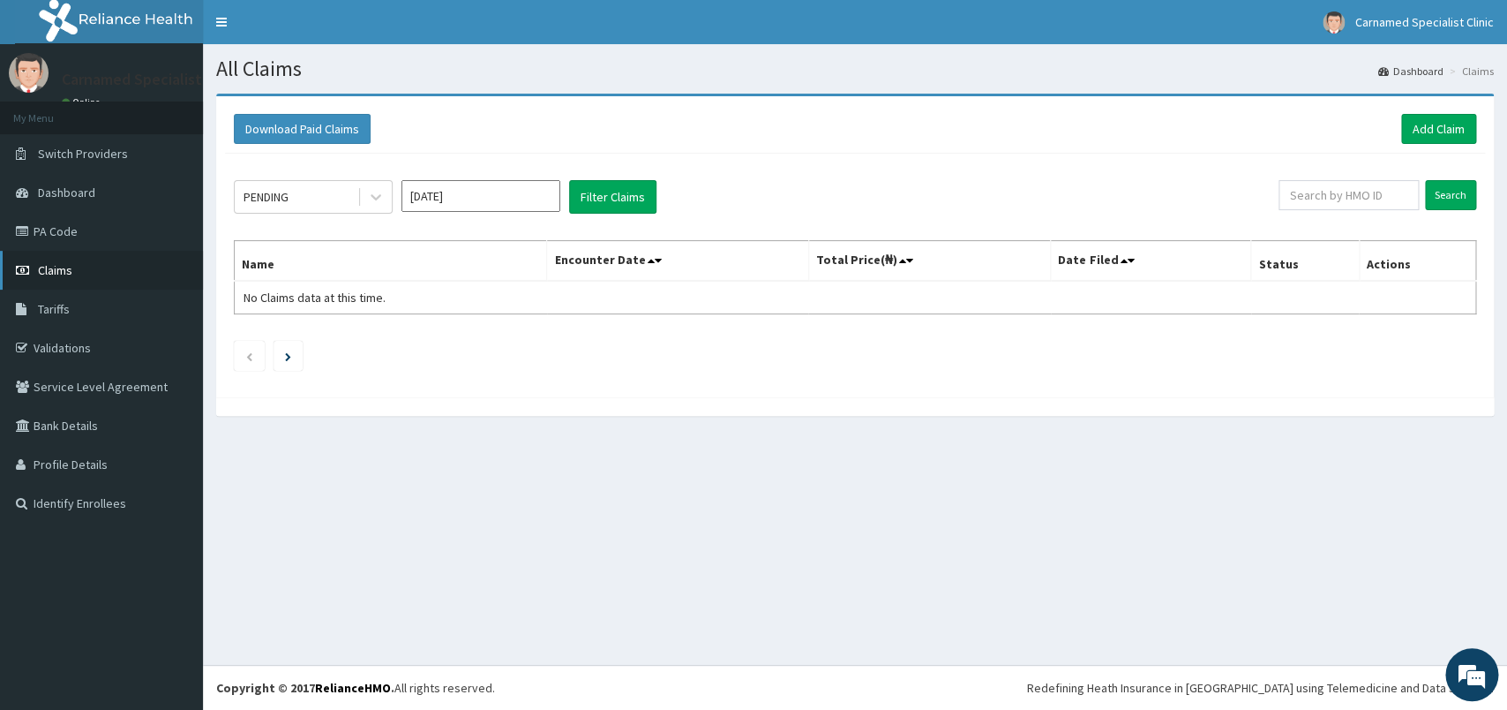
click at [61, 268] on span "Claims" at bounding box center [55, 270] width 34 height 16
click at [385, 207] on div at bounding box center [376, 197] width 32 height 32
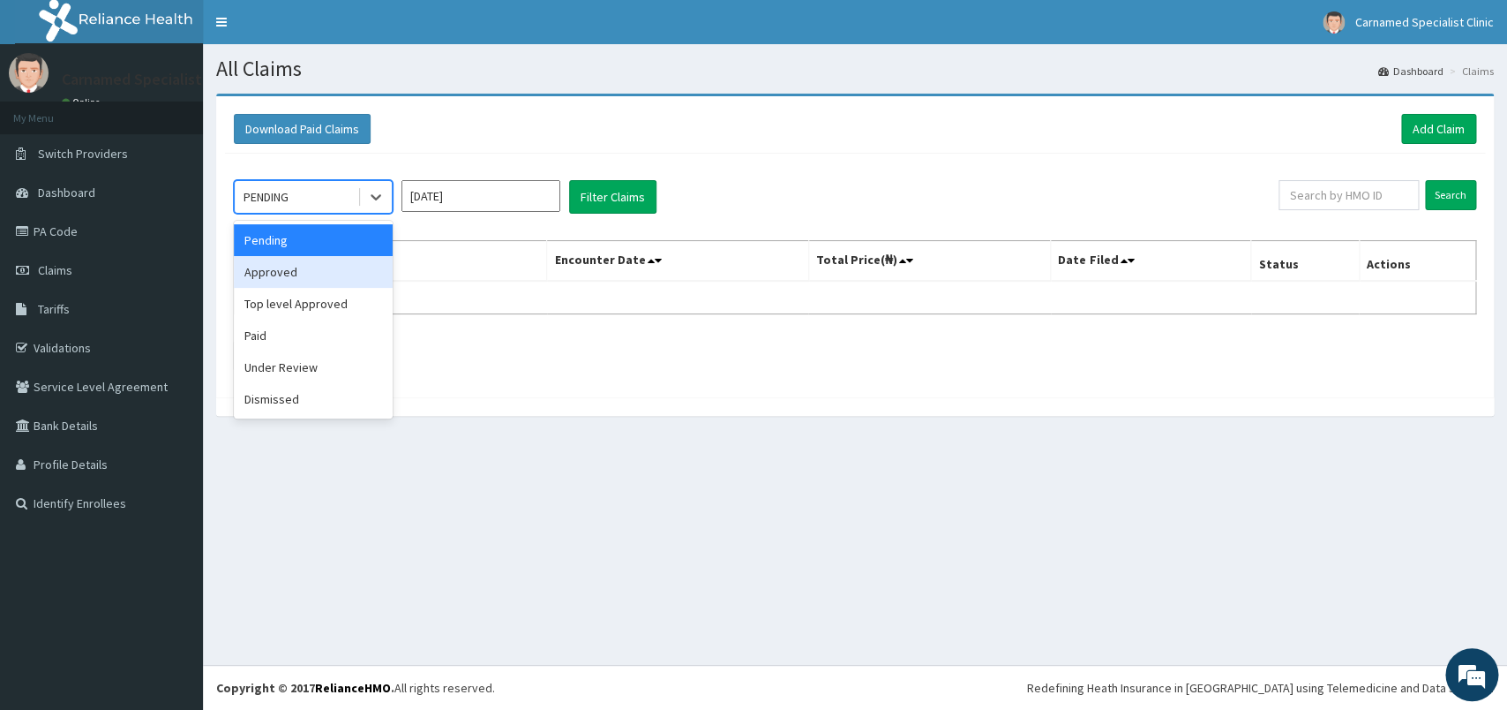
click at [308, 272] on div "Approved" at bounding box center [313, 272] width 159 height 32
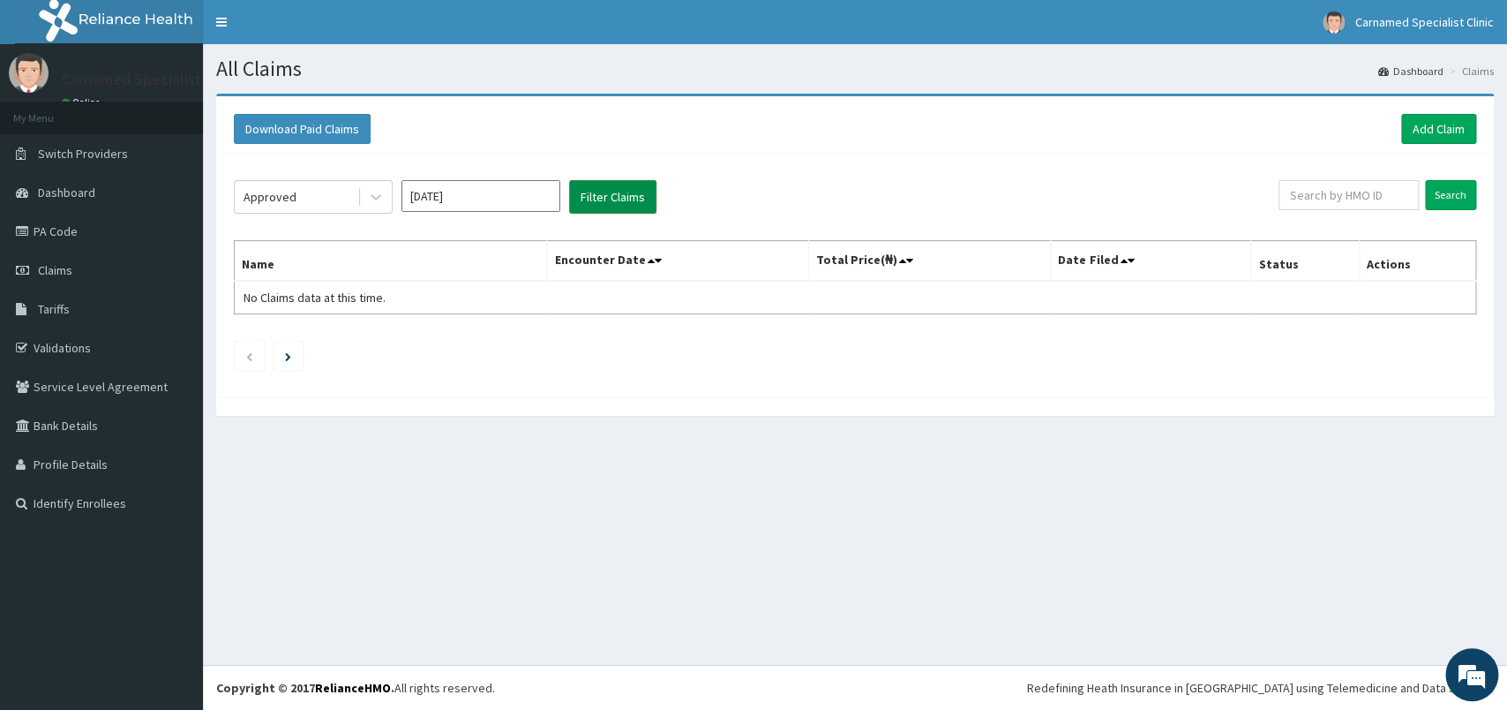
click at [600, 199] on button "Filter Claims" at bounding box center [612, 197] width 87 height 34
